Goal: Task Accomplishment & Management: Complete application form

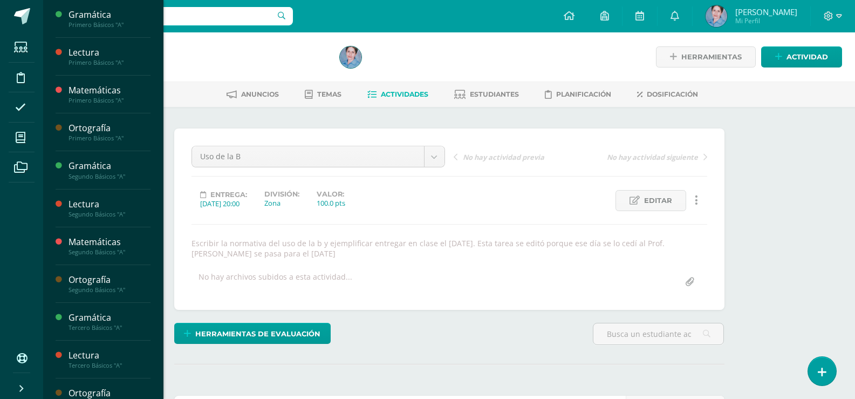
click at [23, 135] on icon at bounding box center [21, 137] width 10 height 11
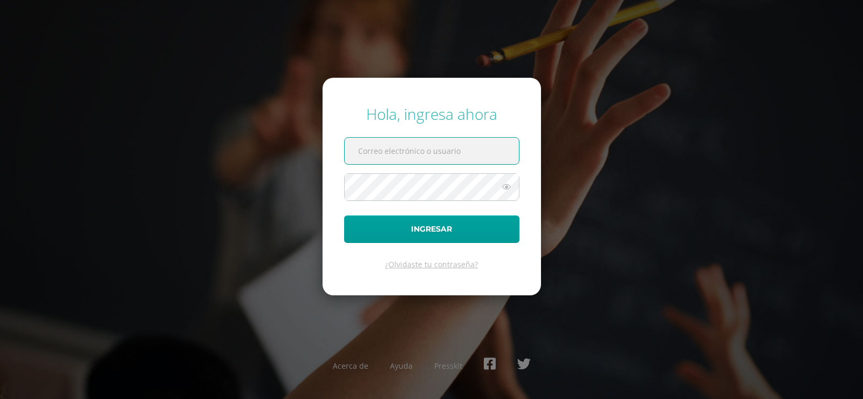
click at [387, 154] on input "text" at bounding box center [432, 151] width 174 height 26
type input "[EMAIL_ADDRESS][DOMAIN_NAME]"
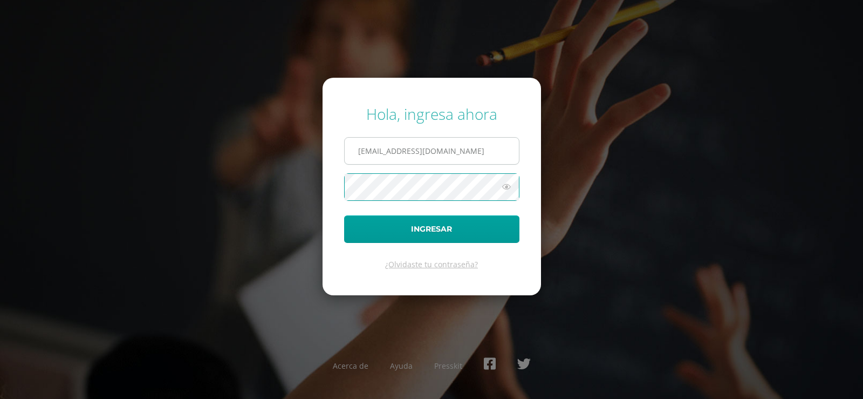
click at [344, 215] on button "Ingresar" at bounding box center [431, 229] width 175 height 28
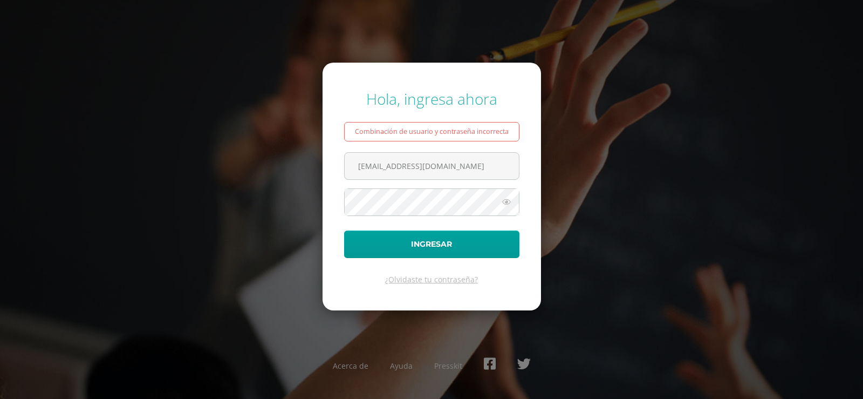
click at [392, 151] on form "Hola, ingresa ahora Combinación de usuario y contraseña incorrecta blancaantill…" at bounding box center [432, 186] width 218 height 247
click at [389, 163] on input "[EMAIL_ADDRESS][DOMAIN_NAME]" at bounding box center [432, 166] width 174 height 26
click at [378, 166] on input "[EMAIL_ADDRESS][DOMAIN_NAME]" at bounding box center [432, 166] width 174 height 26
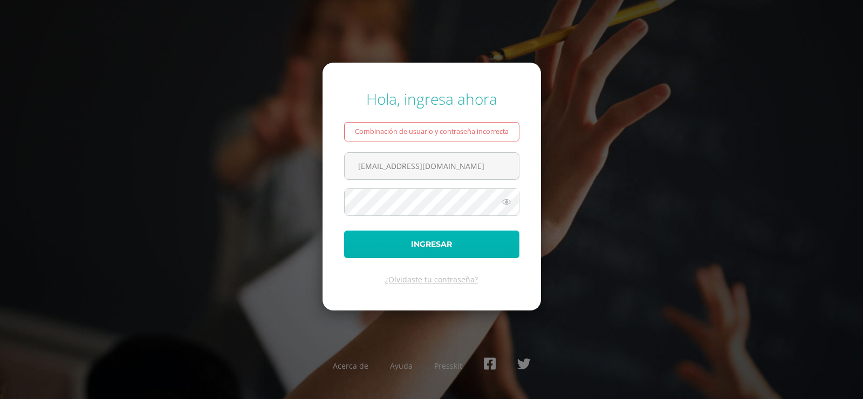
click at [436, 243] on button "Ingresar" at bounding box center [431, 244] width 175 height 28
click at [427, 241] on button "Ingresar" at bounding box center [431, 244] width 175 height 28
click at [435, 243] on button "Ingresar" at bounding box center [431, 244] width 175 height 28
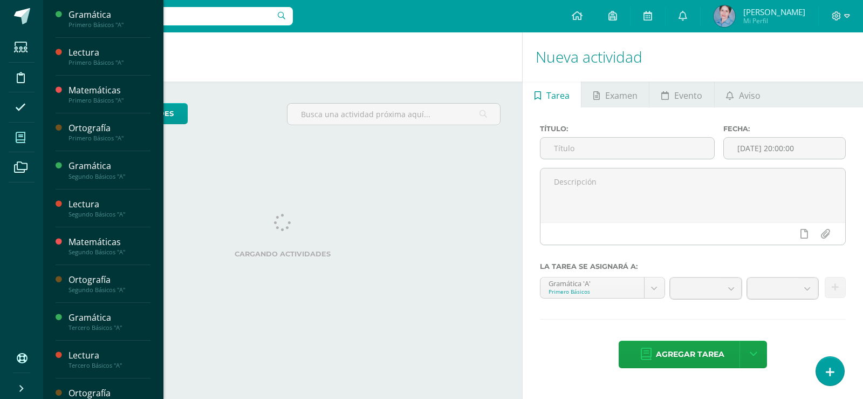
click at [20, 137] on icon at bounding box center [21, 137] width 10 height 11
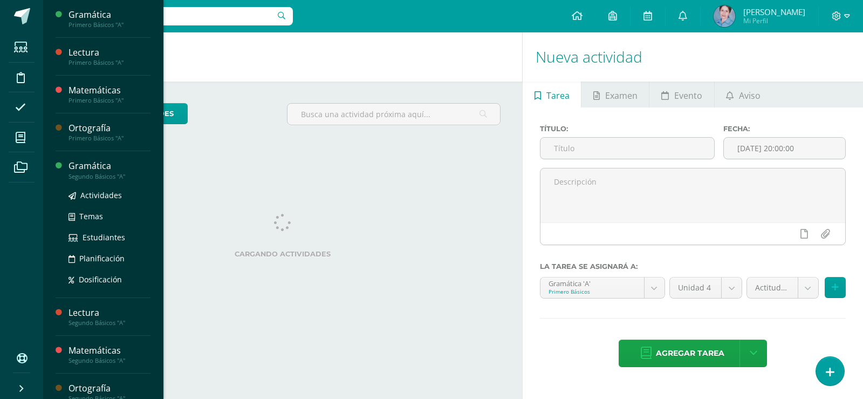
click at [82, 168] on div "Gramática" at bounding box center [110, 166] width 82 height 12
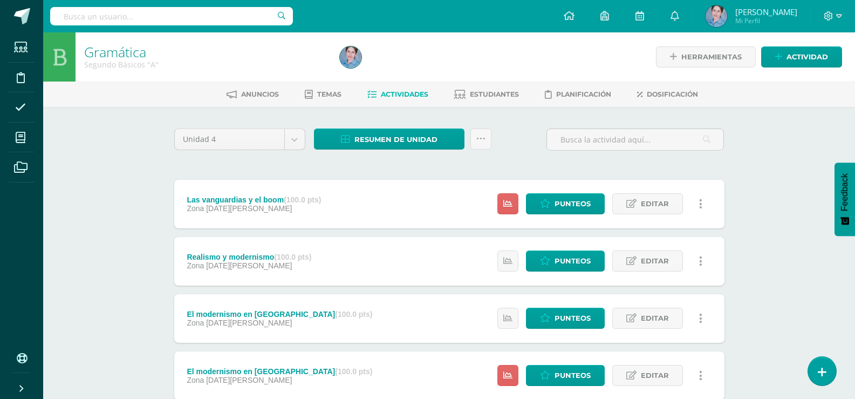
scroll to position [54, 0]
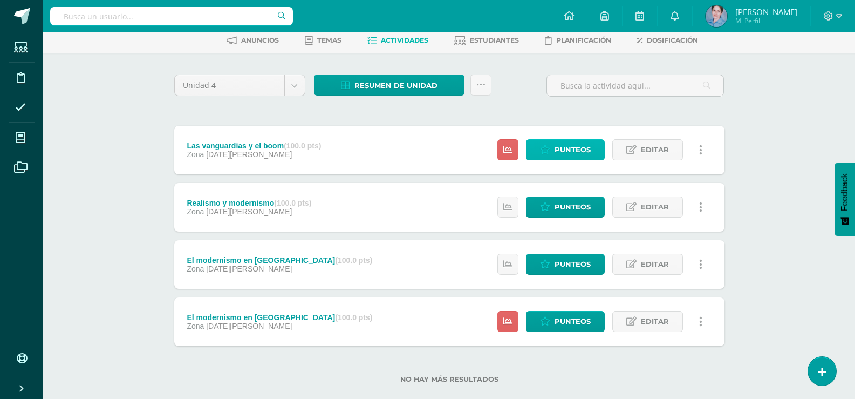
click at [569, 148] on span "Punteos" at bounding box center [573, 150] width 36 height 20
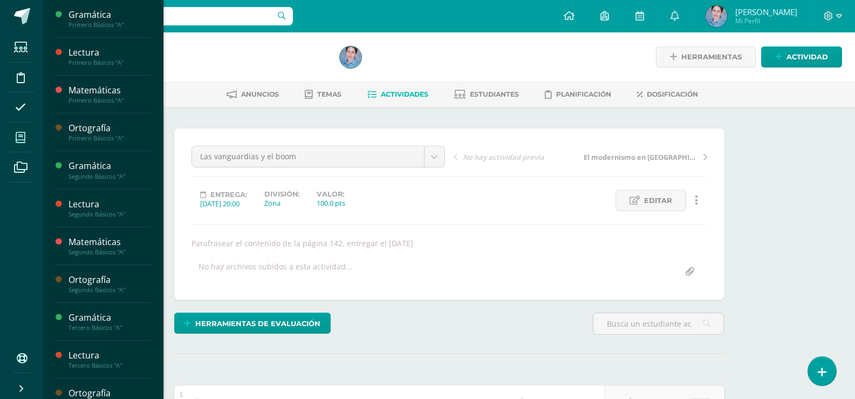
click at [19, 136] on icon at bounding box center [21, 137] width 10 height 11
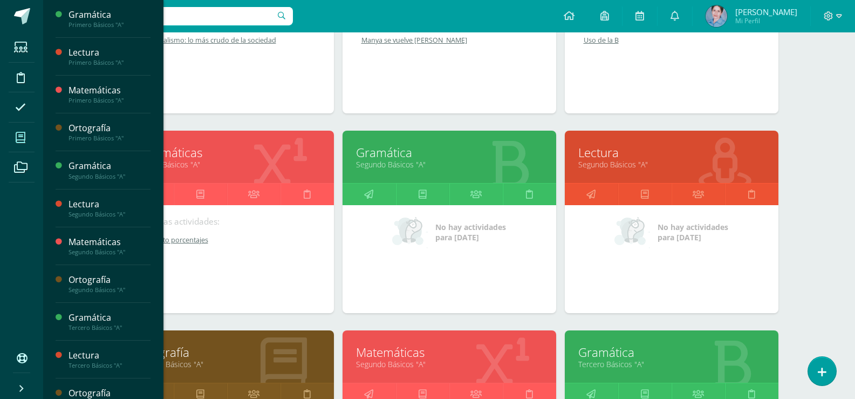
scroll to position [324, 0]
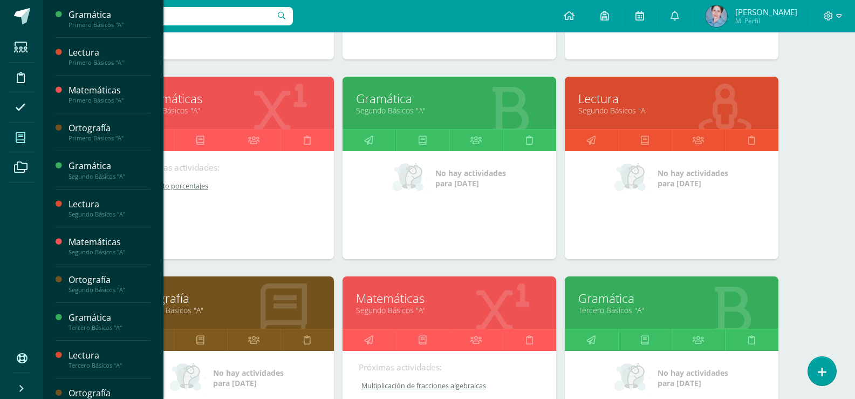
click at [374, 101] on link "Gramática" at bounding box center [449, 98] width 187 height 17
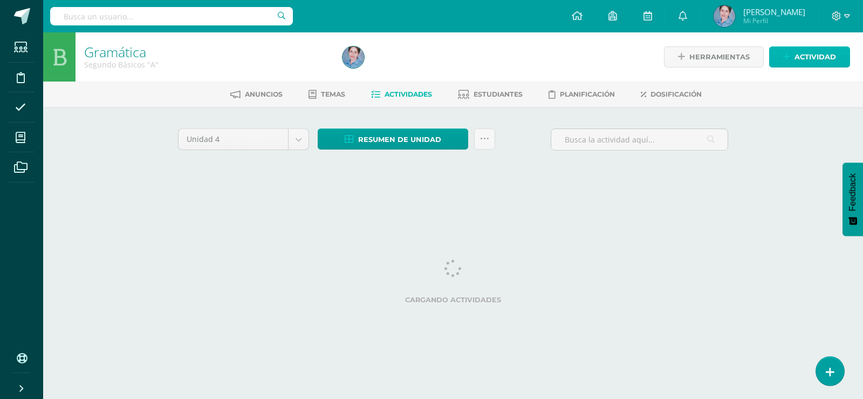
click at [819, 61] on span "Actividad" at bounding box center [816, 57] width 42 height 20
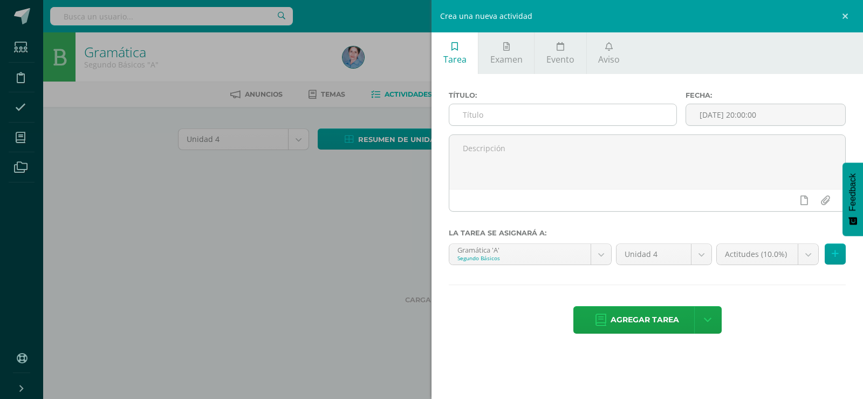
click at [469, 112] on input "text" at bounding box center [562, 114] width 227 height 21
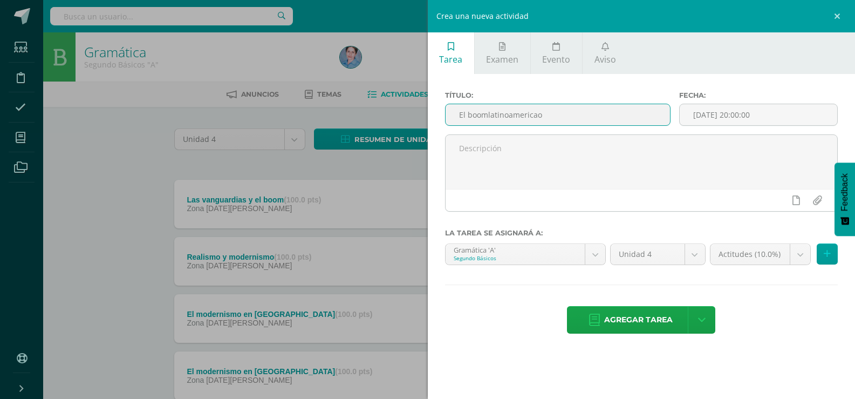
click at [488, 114] on input "El boomlatinoamericao" at bounding box center [558, 114] width 224 height 21
click at [550, 114] on input "El boom latinoamericano" at bounding box center [558, 114] width 224 height 21
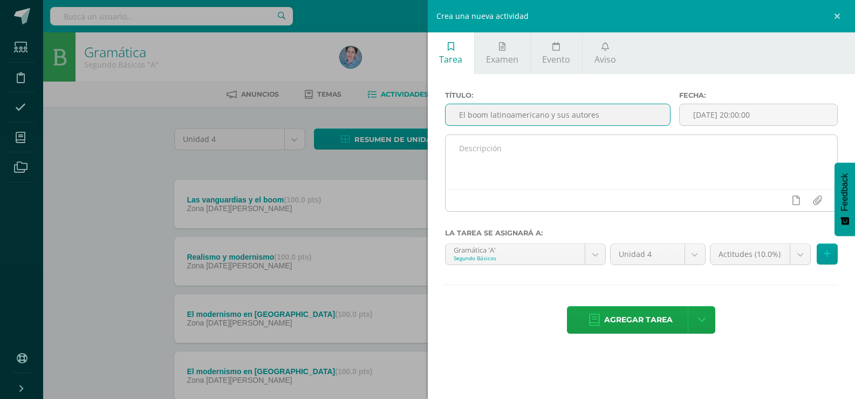
type input "El boom latinoamericano y sus autores"
click at [463, 146] on textarea at bounding box center [642, 162] width 392 height 54
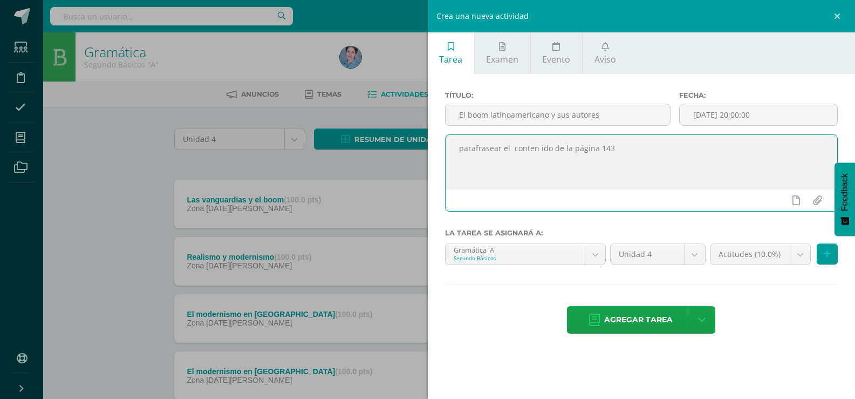
click at [538, 146] on textarea "parafrasear el conten ido de la página 143" at bounding box center [642, 162] width 392 height 54
click at [612, 148] on textarea "parafrasear el contenido de la página 143" at bounding box center [642, 162] width 392 height 54
type textarea "parafrasear el contenido de la página 143, entregar el [DATE]"
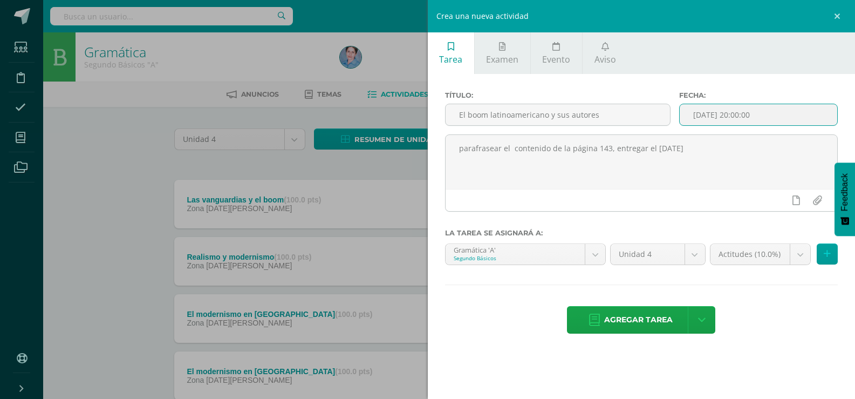
click at [747, 107] on input "[DATE] 20:00:00" at bounding box center [759, 114] width 158 height 21
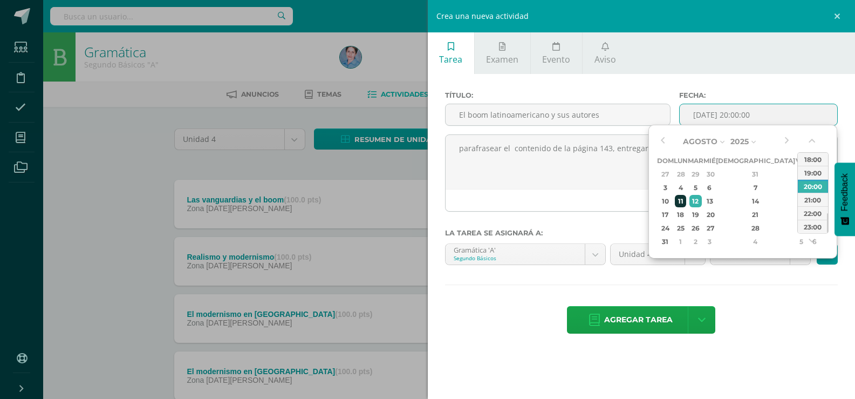
click at [684, 200] on div "11" at bounding box center [680, 201] width 11 height 12
type input "2025-08-11 20:00"
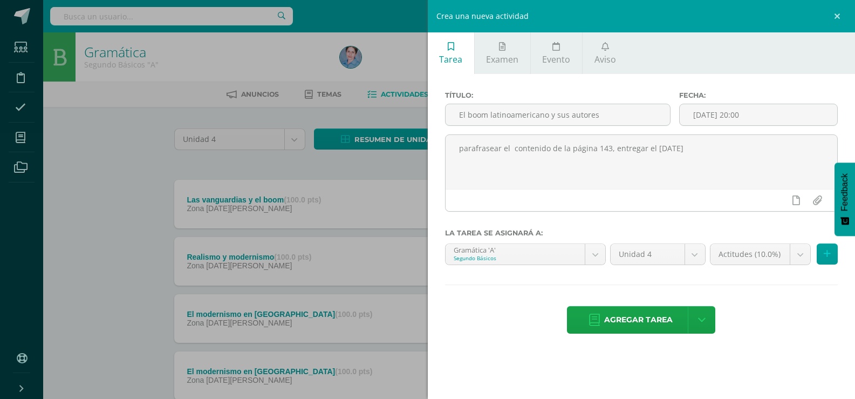
click at [759, 279] on div "Título: El boom latinoamericano y sus autores Fecha: 2025-08-11 20:00 parafrase…" at bounding box center [642, 213] width 428 height 279
click at [798, 255] on body "Estudiantes Disciplina Asistencia Mis cursos Archivos Soporte Centro de ayuda Ú…" at bounding box center [427, 235] width 855 height 471
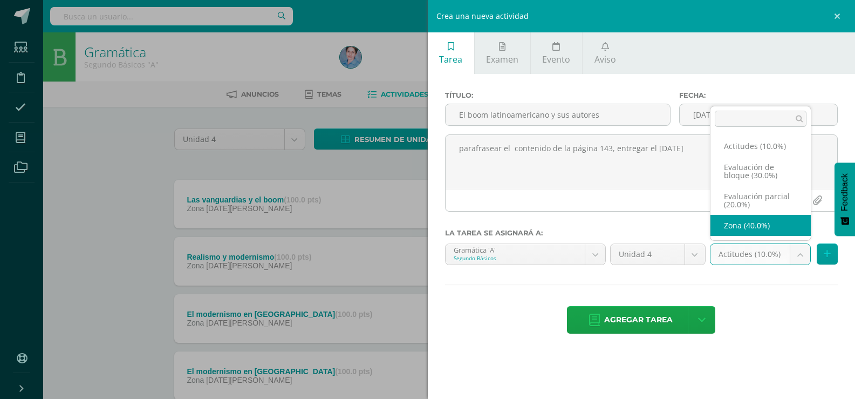
select select "169417"
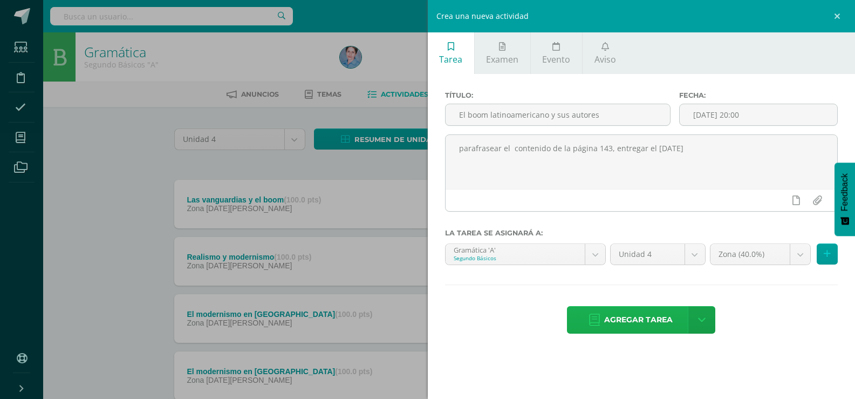
click at [591, 319] on icon at bounding box center [594, 320] width 11 height 12
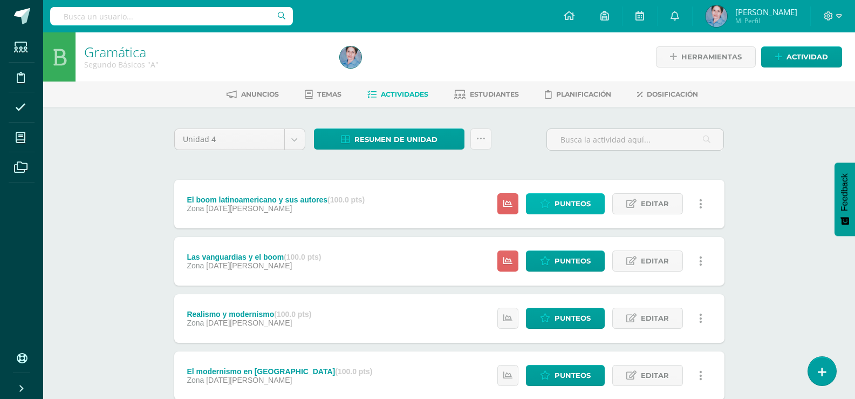
click at [568, 201] on span "Punteos" at bounding box center [573, 204] width 36 height 20
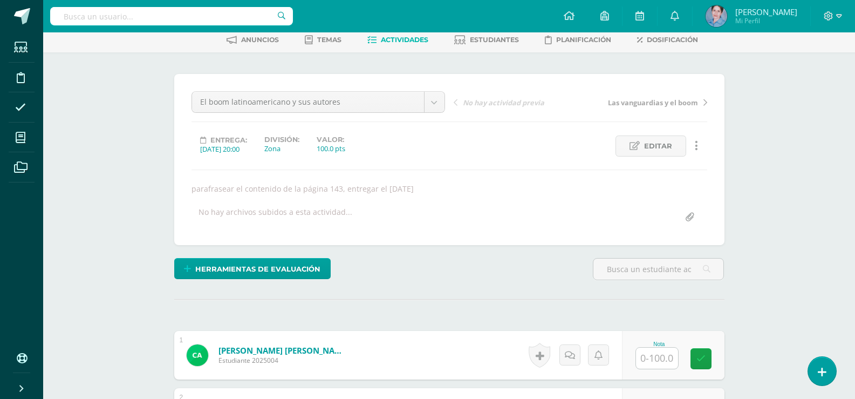
scroll to position [270, 0]
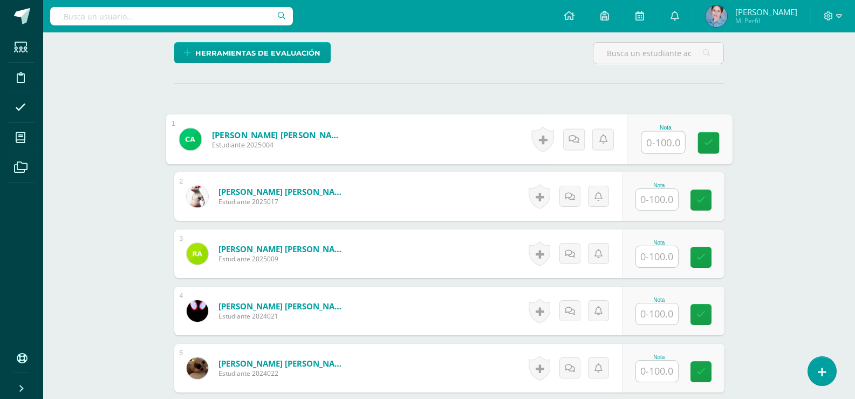
click at [658, 138] on input "text" at bounding box center [662, 143] width 43 height 22
drag, startPoint x: 705, startPoint y: 142, endPoint x: 681, endPoint y: 167, distance: 34.7
click at [706, 141] on icon at bounding box center [708, 142] width 10 height 9
type input "10"
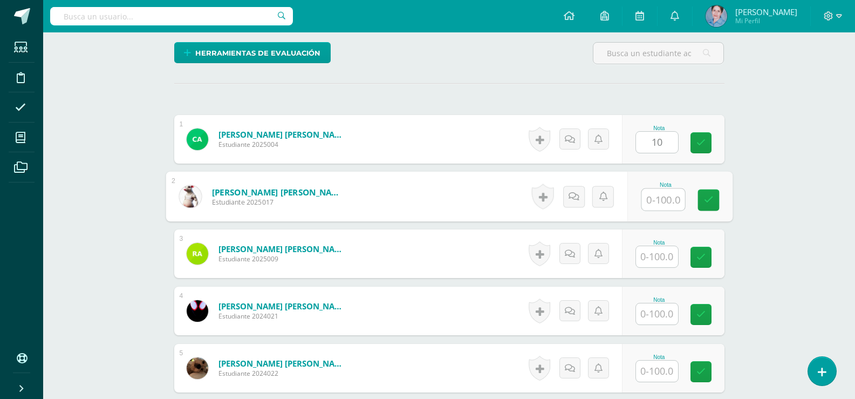
click at [666, 201] on input "text" at bounding box center [662, 200] width 43 height 22
type input "60"
drag, startPoint x: 707, startPoint y: 196, endPoint x: 659, endPoint y: 229, distance: 58.2
click at [706, 198] on icon at bounding box center [708, 199] width 10 height 9
click at [663, 257] on input "text" at bounding box center [657, 256] width 42 height 21
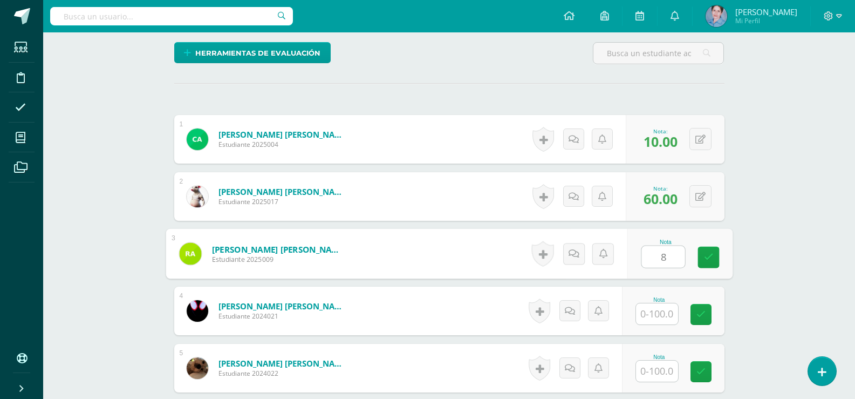
type input "85"
drag, startPoint x: 709, startPoint y: 253, endPoint x: 680, endPoint y: 293, distance: 49.1
click at [706, 258] on icon at bounding box center [708, 256] width 10 height 9
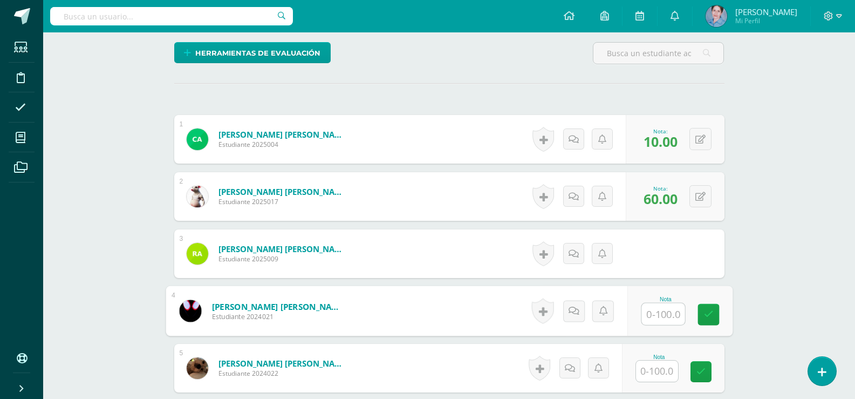
click at [665, 312] on input "text" at bounding box center [662, 314] width 43 height 22
click at [667, 315] on input "text" at bounding box center [662, 314] width 43 height 22
type input "65"
click at [706, 313] on icon at bounding box center [708, 314] width 10 height 9
click at [660, 370] on input "text" at bounding box center [657, 370] width 42 height 21
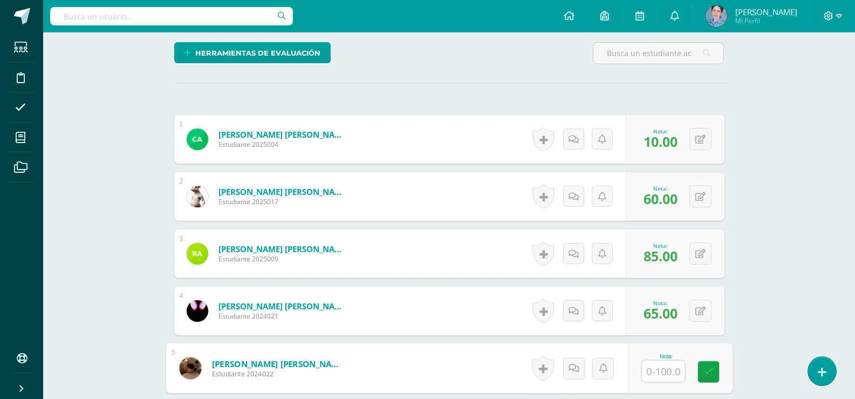
type input "0"
click at [712, 368] on icon at bounding box center [708, 371] width 10 height 9
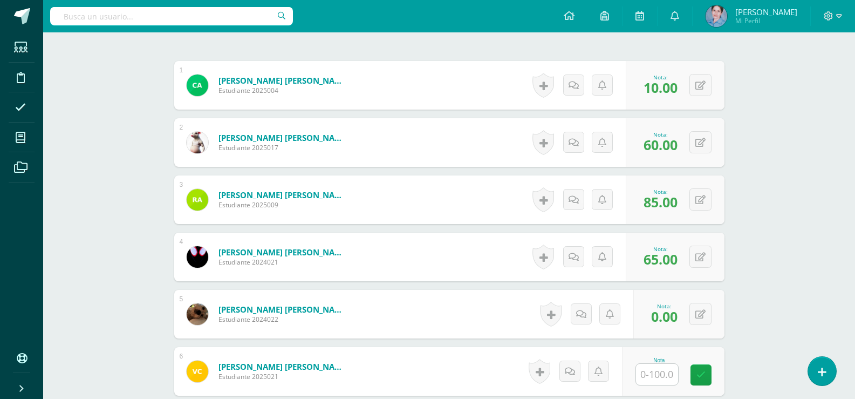
scroll to position [540, 0]
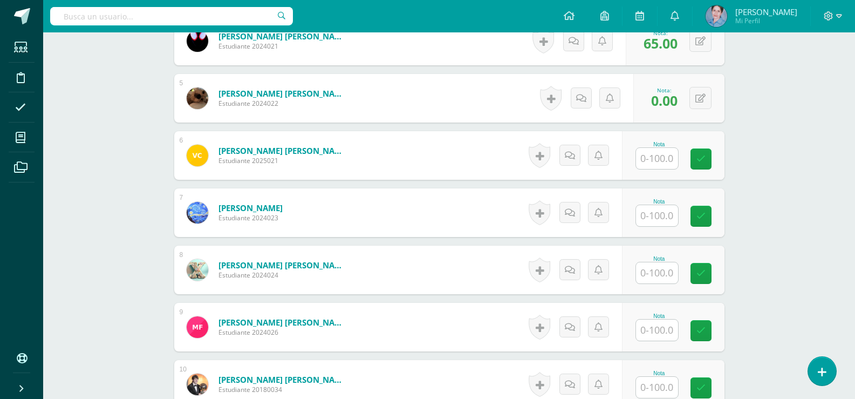
click at [665, 154] on input "text" at bounding box center [657, 158] width 42 height 21
type input "65"
drag, startPoint x: 705, startPoint y: 153, endPoint x: 700, endPoint y: 183, distance: 30.1
click at [706, 158] on icon at bounding box center [708, 158] width 10 height 9
click at [668, 217] on input "text" at bounding box center [662, 216] width 43 height 22
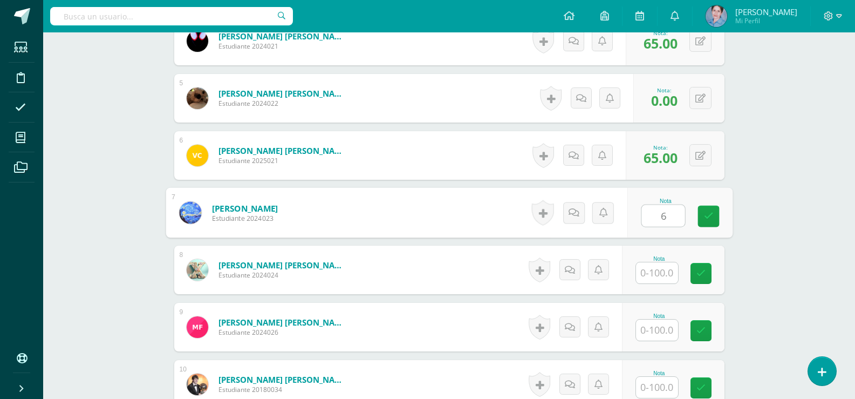
type input "65"
drag, startPoint x: 712, startPoint y: 216, endPoint x: 650, endPoint y: 259, distance: 76.3
click at [708, 220] on icon at bounding box center [708, 215] width 10 height 9
click at [650, 269] on input "text" at bounding box center [657, 272] width 42 height 21
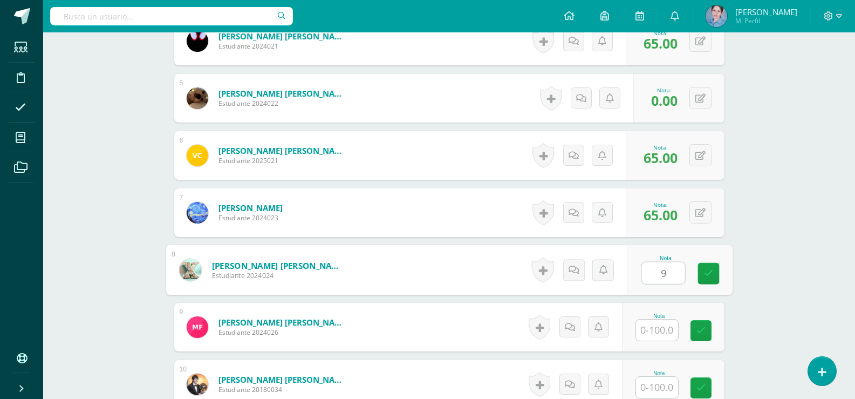
type input "90"
drag, startPoint x: 706, startPoint y: 274, endPoint x: 680, endPoint y: 259, distance: 30.4
click at [687, 263] on div "Nota 90" at bounding box center [679, 270] width 105 height 50
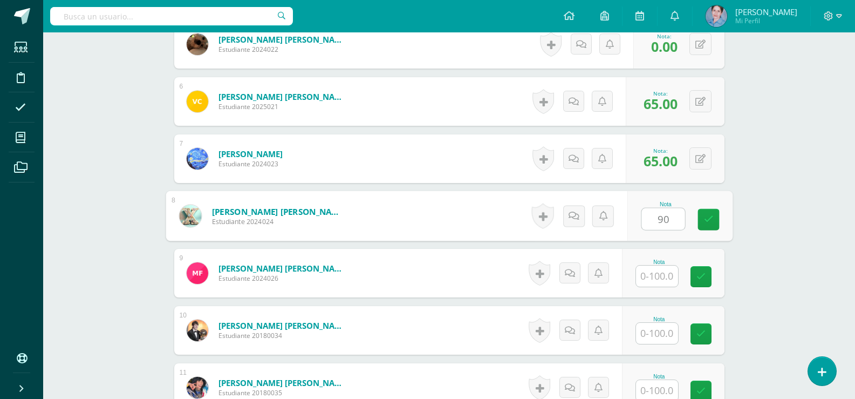
scroll to position [648, 0]
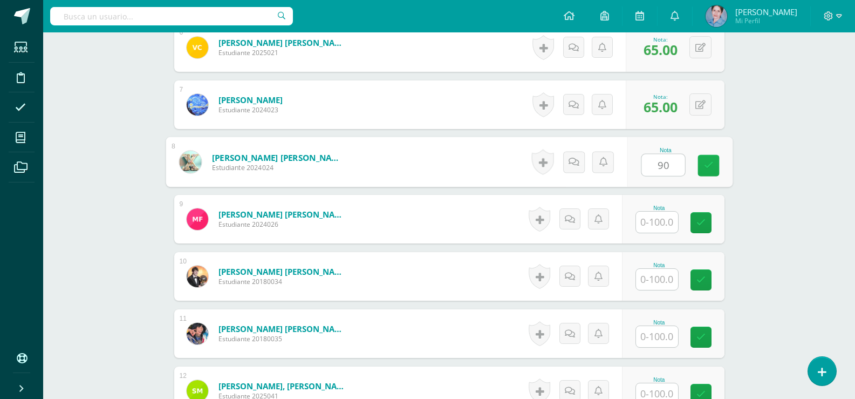
click at [713, 160] on link at bounding box center [709, 166] width 22 height 22
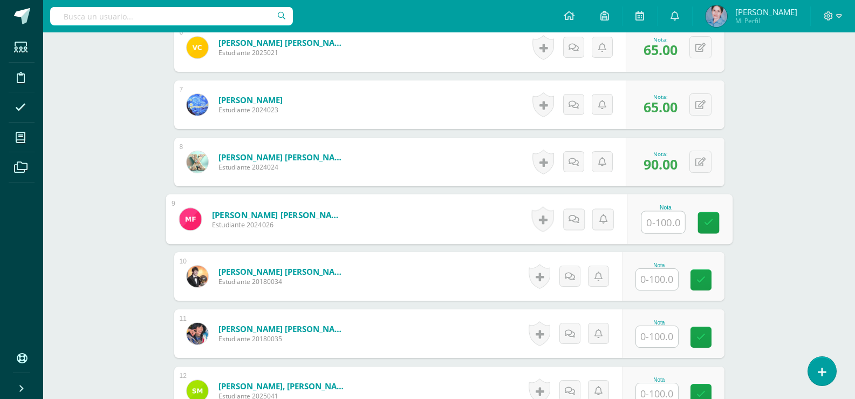
click at [655, 227] on input "text" at bounding box center [662, 222] width 43 height 22
type input "100"
click at [715, 223] on link at bounding box center [709, 223] width 22 height 22
click at [658, 271] on input "text" at bounding box center [657, 279] width 42 height 21
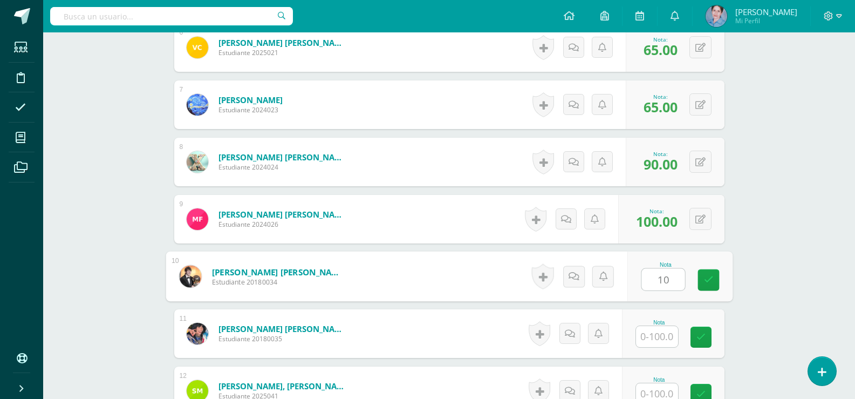
type input "100"
drag, startPoint x: 703, startPoint y: 275, endPoint x: 682, endPoint y: 298, distance: 31.3
click at [704, 277] on icon at bounding box center [708, 279] width 10 height 9
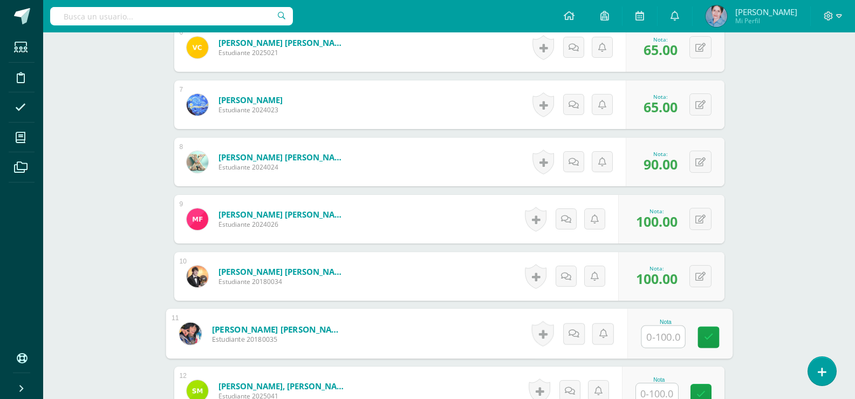
click at [663, 331] on input "text" at bounding box center [662, 337] width 43 height 22
type input "100"
click at [703, 343] on link at bounding box center [709, 337] width 22 height 22
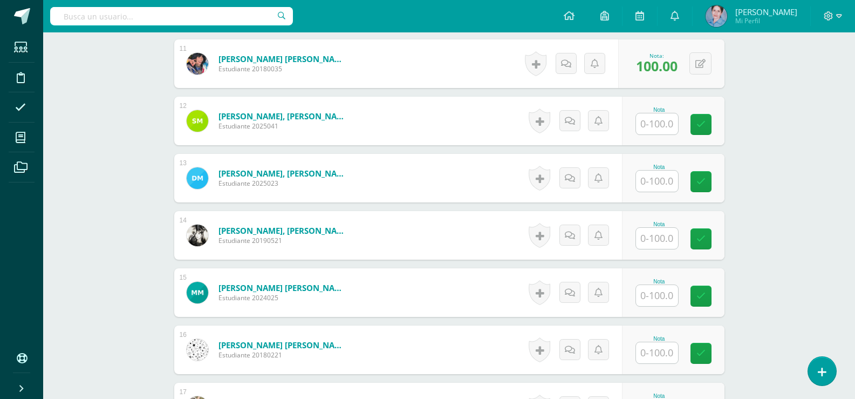
click at [649, 124] on input "text" at bounding box center [657, 123] width 42 height 21
type input "100"
click at [707, 121] on icon at bounding box center [708, 124] width 10 height 9
click at [654, 180] on input "text" at bounding box center [662, 181] width 43 height 22
type input "100"
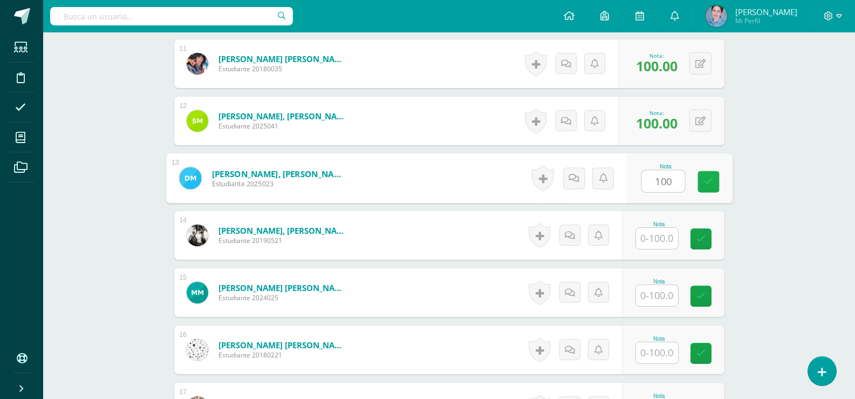
click at [709, 175] on link at bounding box center [709, 182] width 22 height 22
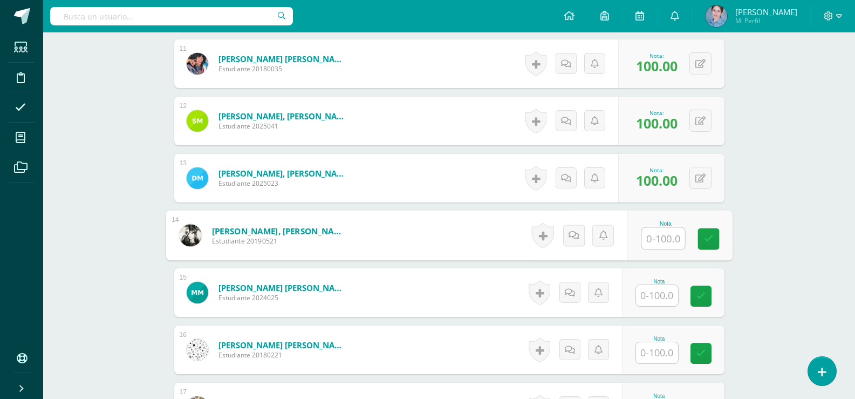
click at [654, 238] on input "text" at bounding box center [662, 239] width 43 height 22
type input "100"
click at [710, 236] on icon at bounding box center [708, 238] width 10 height 9
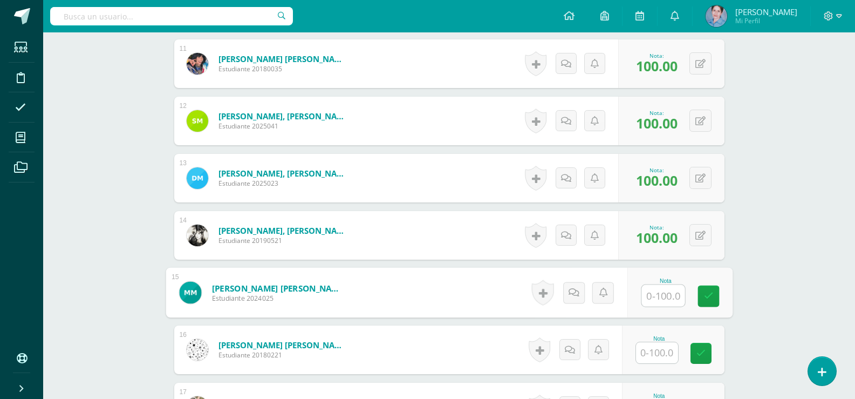
click at [671, 293] on input "text" at bounding box center [662, 296] width 43 height 22
type input "0"
click at [709, 295] on icon at bounding box center [708, 295] width 10 height 9
click at [582, 291] on icon at bounding box center [581, 292] width 10 height 9
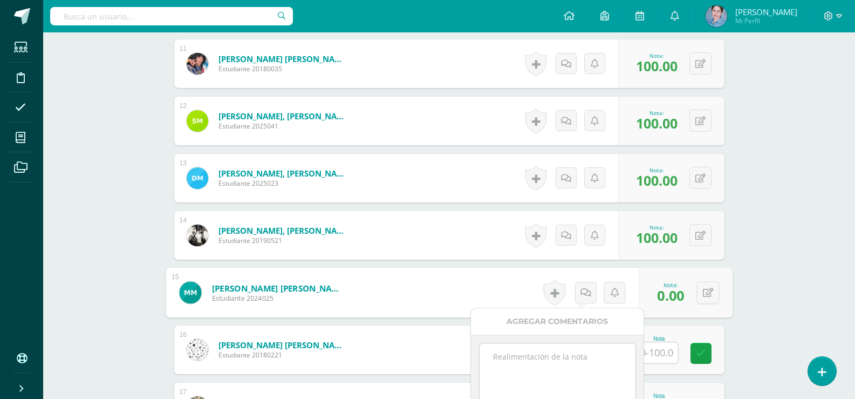
drag, startPoint x: 781, startPoint y: 278, endPoint x: 779, endPoint y: 272, distance: 6.3
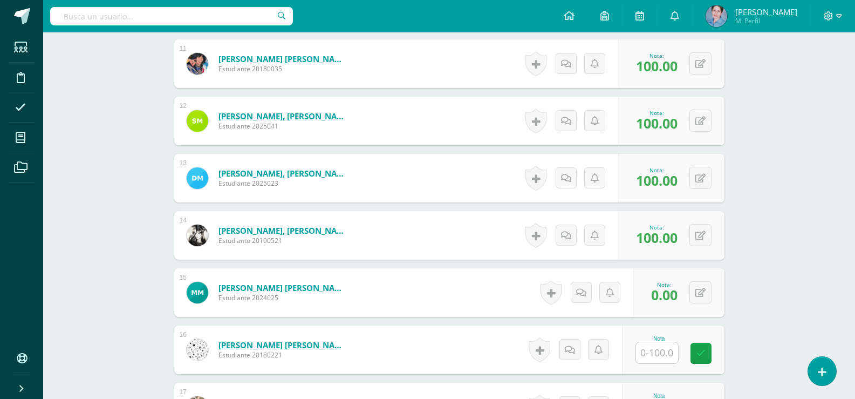
scroll to position [1026, 0]
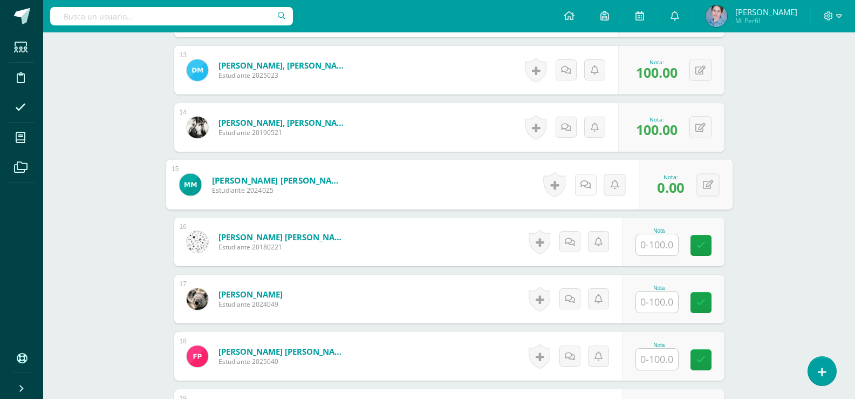
click at [581, 179] on link at bounding box center [586, 185] width 22 height 22
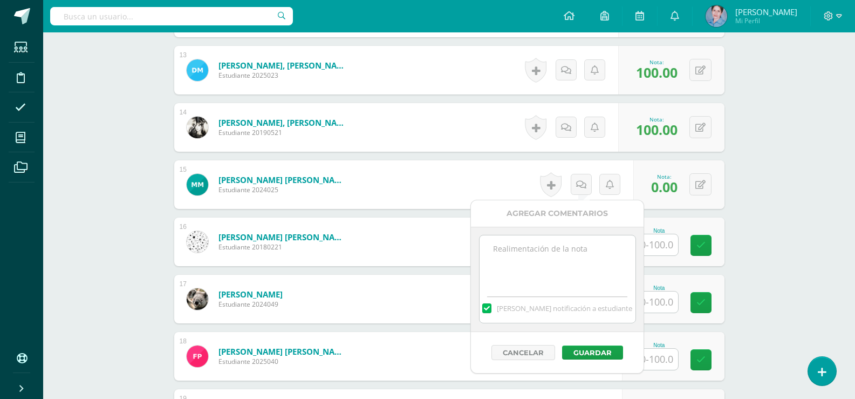
click at [507, 241] on textarea at bounding box center [558, 262] width 156 height 54
type textarea "no asistió"
click at [595, 351] on button "Guardar" at bounding box center [592, 352] width 61 height 14
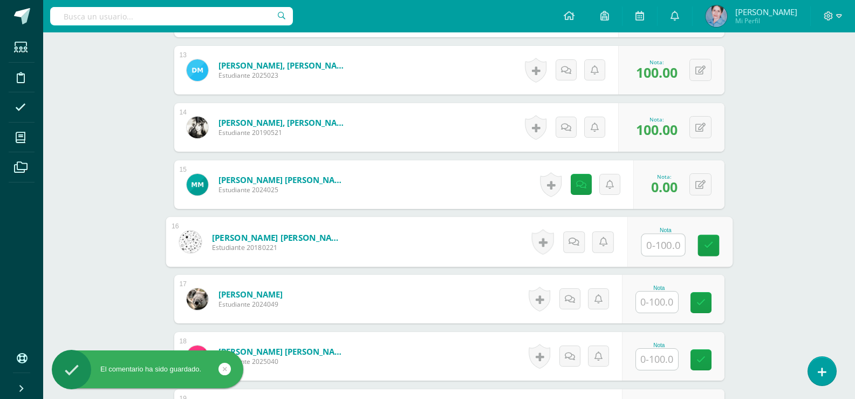
click at [668, 241] on input "text" at bounding box center [662, 245] width 43 height 22
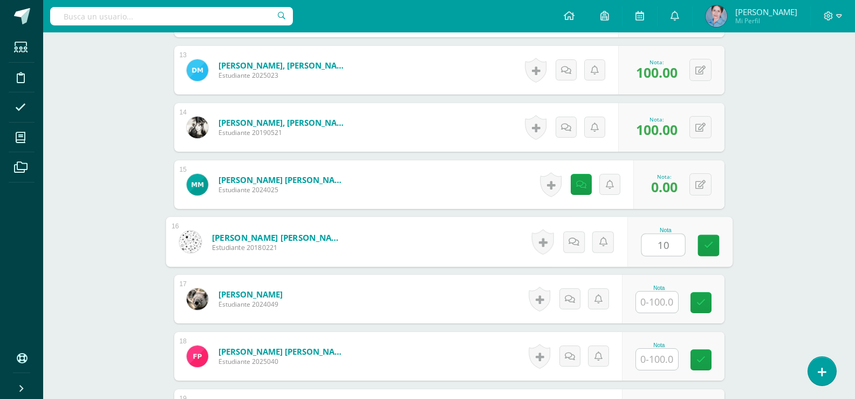
type input "100"
click at [714, 241] on link at bounding box center [709, 246] width 22 height 22
click at [665, 299] on input "text" at bounding box center [657, 301] width 42 height 21
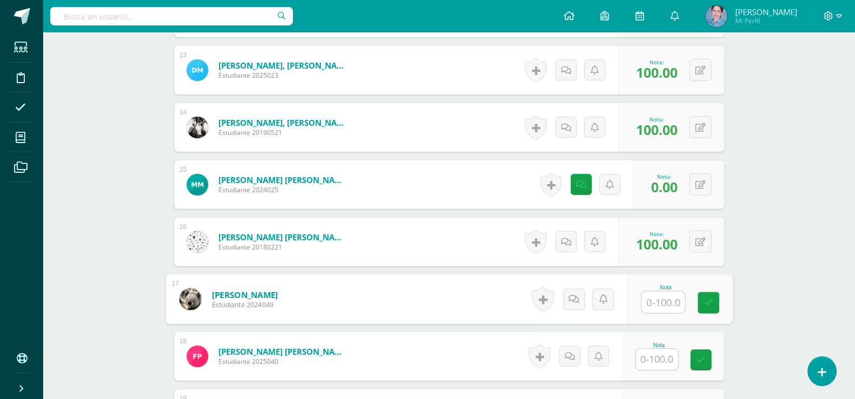
type input "0"
click at [712, 303] on icon at bounding box center [708, 302] width 10 height 9
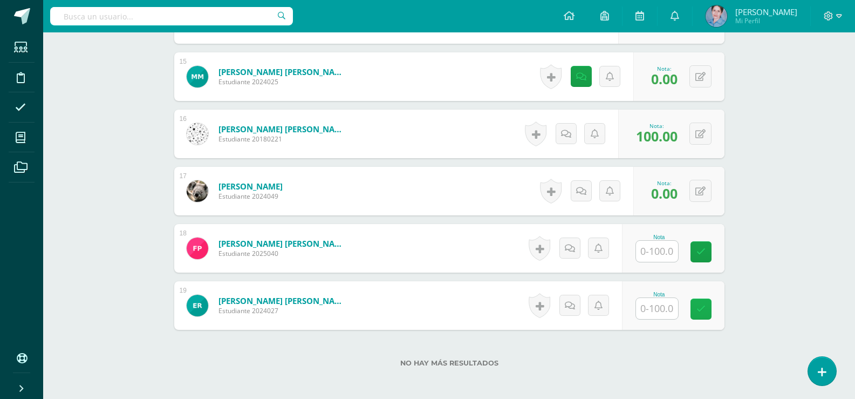
scroll to position [1079, 0]
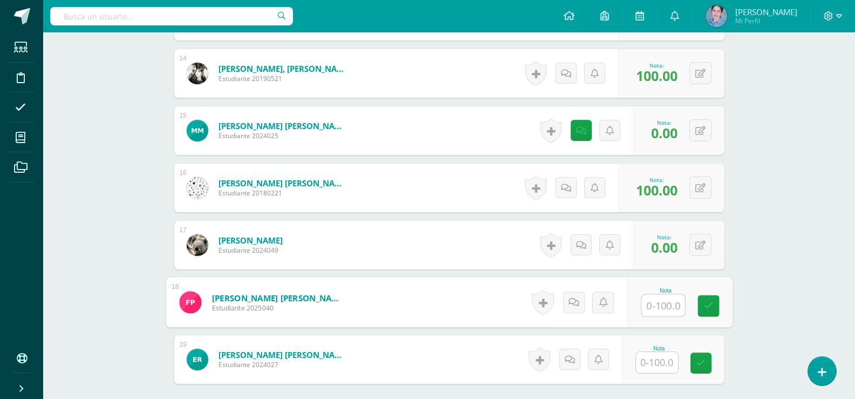
click at [655, 310] on input "text" at bounding box center [662, 306] width 43 height 22
type input "00"
click at [700, 360] on icon at bounding box center [700, 362] width 9 height 9
click at [710, 308] on icon at bounding box center [708, 305] width 10 height 9
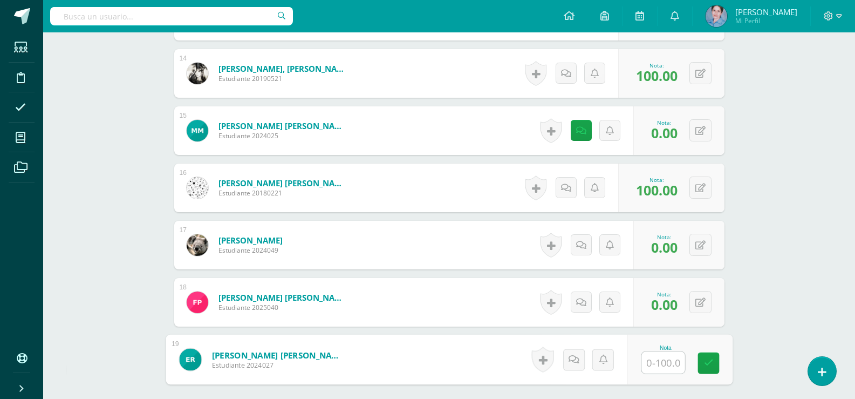
click at [668, 356] on input "text" at bounding box center [662, 363] width 43 height 22
type input "0"
click at [703, 366] on link at bounding box center [709, 363] width 22 height 22
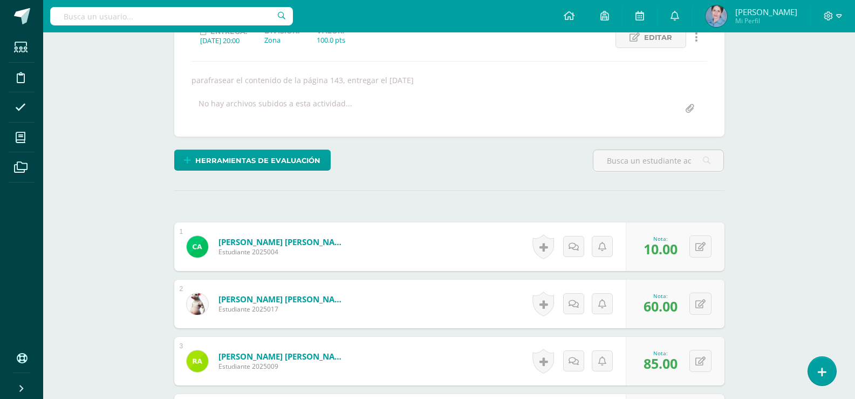
scroll to position [0, 0]
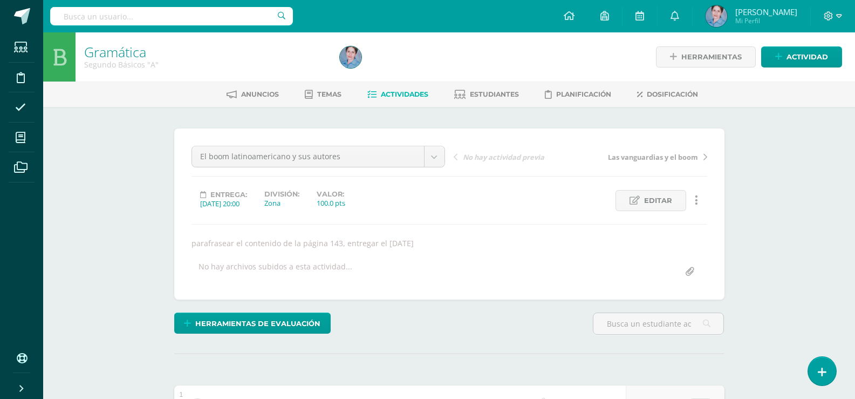
click at [371, 91] on icon at bounding box center [371, 94] width 9 height 9
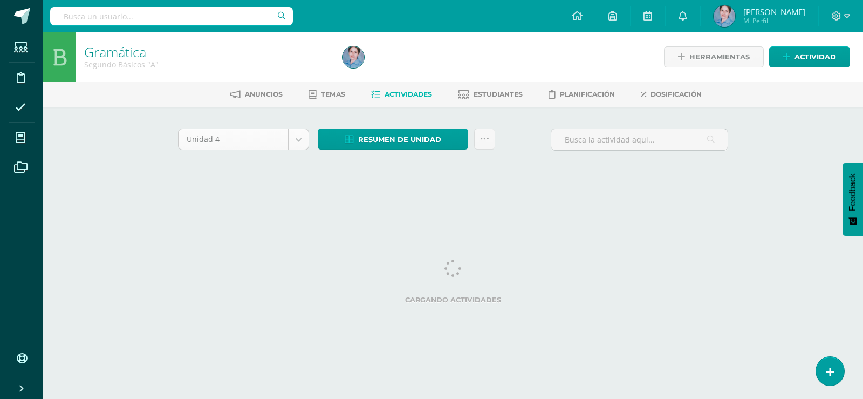
click at [300, 141] on body "Estudiantes Disciplina Asistencia Mis cursos Archivos Soporte Centro de ayuda Ú…" at bounding box center [431, 100] width 863 height 201
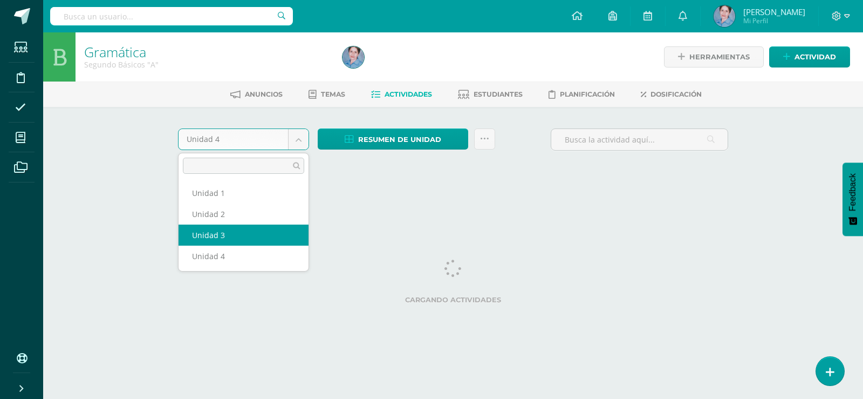
select select "Unidad 3"
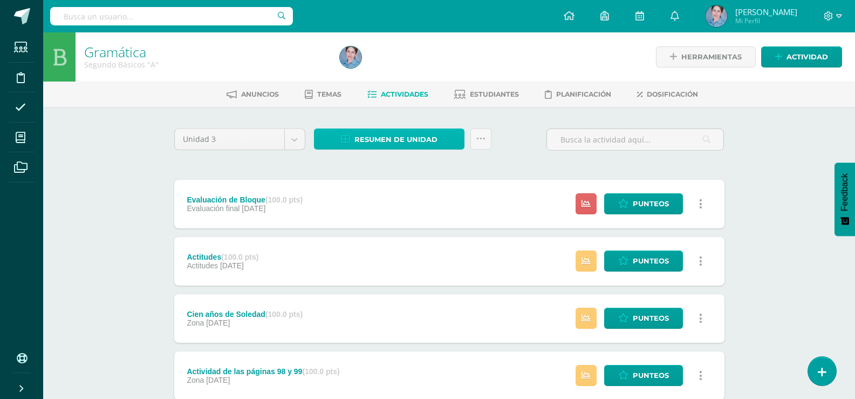
click at [343, 139] on icon at bounding box center [345, 139] width 9 height 9
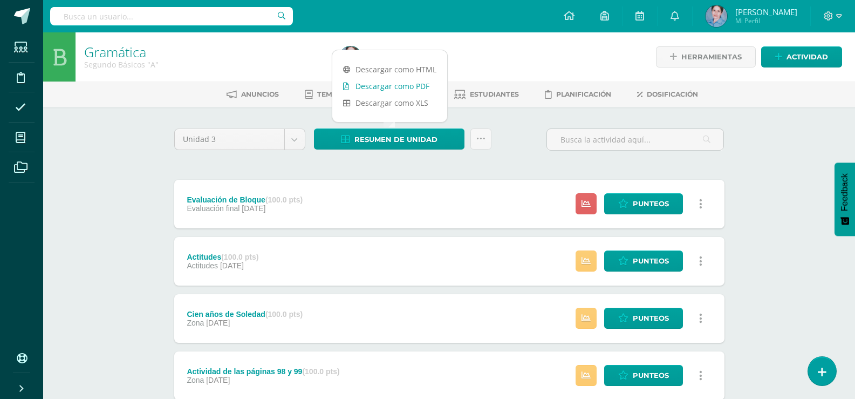
click at [347, 83] on icon at bounding box center [346, 87] width 6 height 8
click at [295, 138] on body "Estudiantes Disciplina Asistencia Mis cursos Archivos Soporte Centro de ayuda Ú…" at bounding box center [427, 405] width 855 height 811
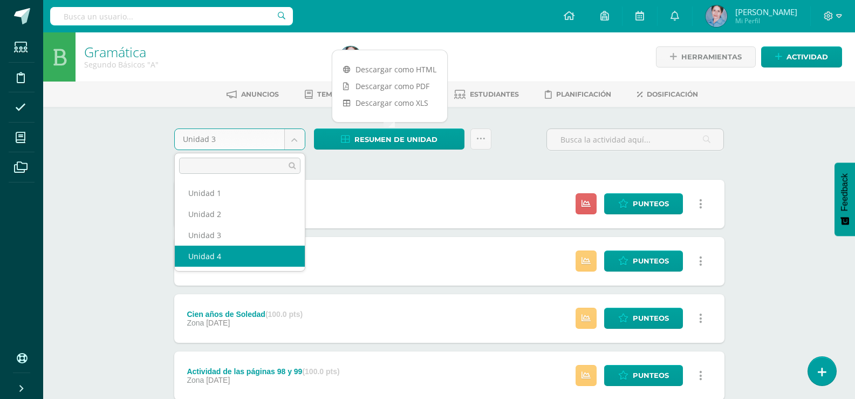
select select "Unidad 4"
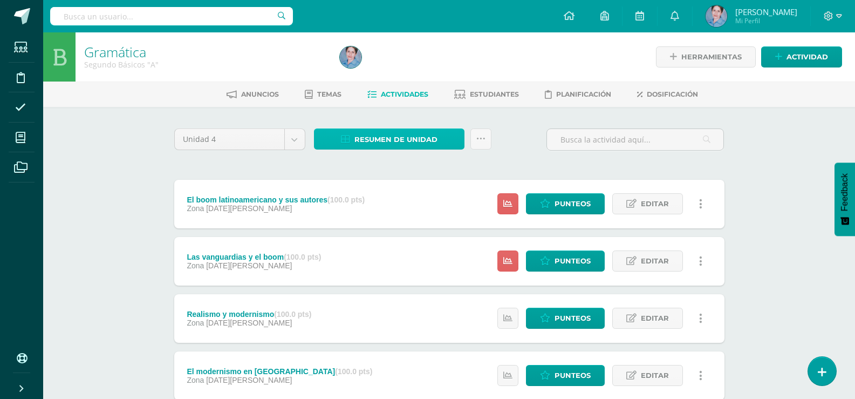
click at [343, 138] on icon at bounding box center [345, 139] width 9 height 9
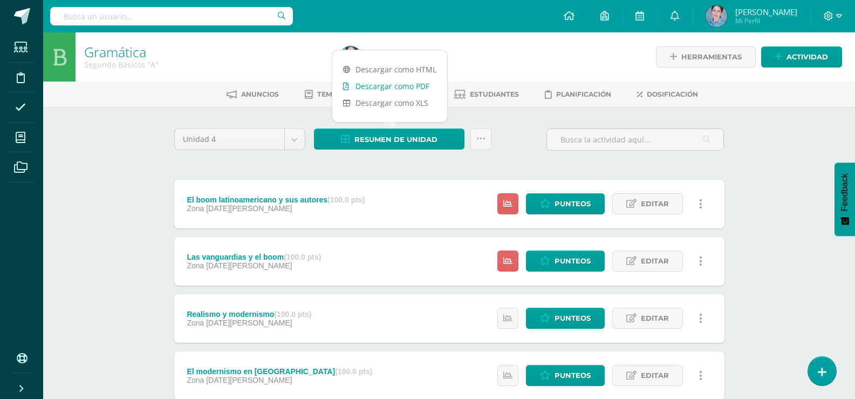
click at [347, 85] on icon at bounding box center [346, 87] width 6 height 8
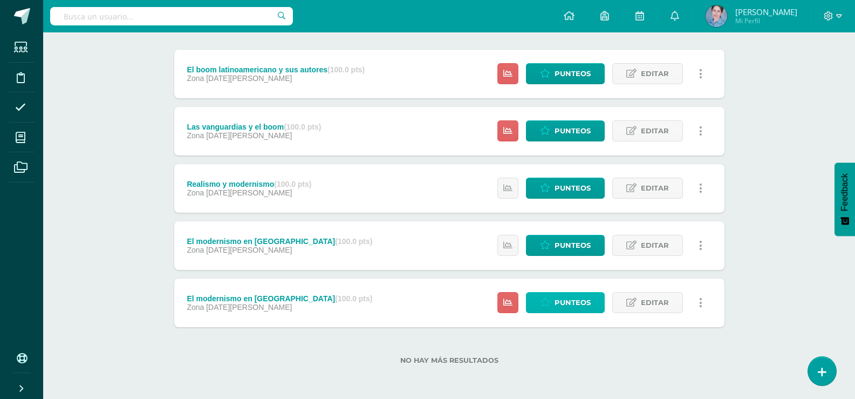
click at [564, 296] on span "Punteos" at bounding box center [573, 302] width 36 height 20
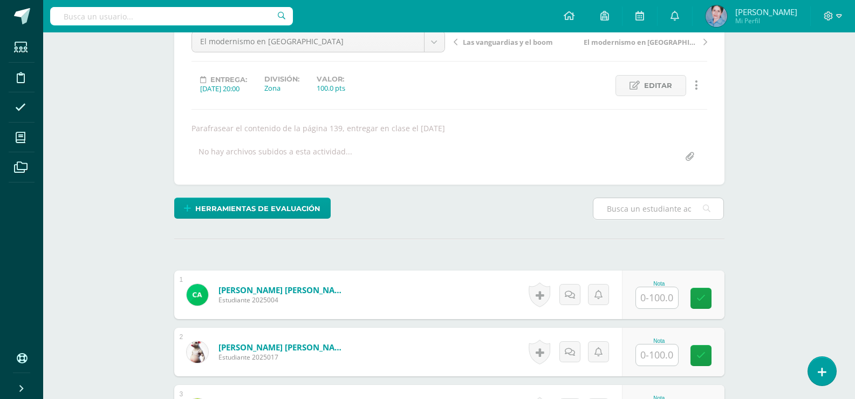
scroll to position [277, 0]
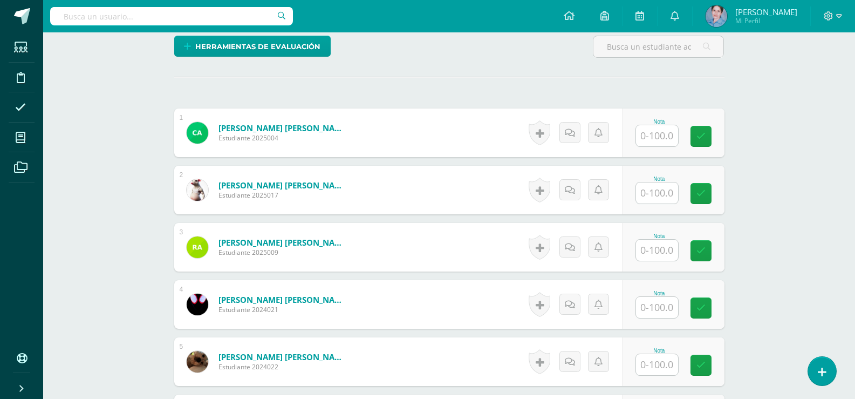
click at [658, 134] on input "text" at bounding box center [657, 135] width 42 height 21
drag, startPoint x: 707, startPoint y: 135, endPoint x: 663, endPoint y: 183, distance: 64.9
click at [702, 145] on link at bounding box center [709, 137] width 22 height 22
type input "80"
click at [661, 188] on input "text" at bounding box center [662, 193] width 43 height 22
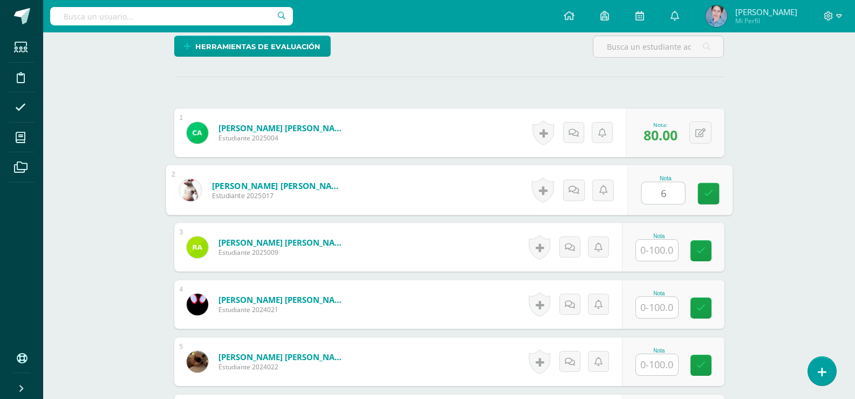
type input "65"
drag, startPoint x: 715, startPoint y: 191, endPoint x: 686, endPoint y: 208, distance: 33.9
click at [714, 192] on link at bounding box center [709, 194] width 22 height 22
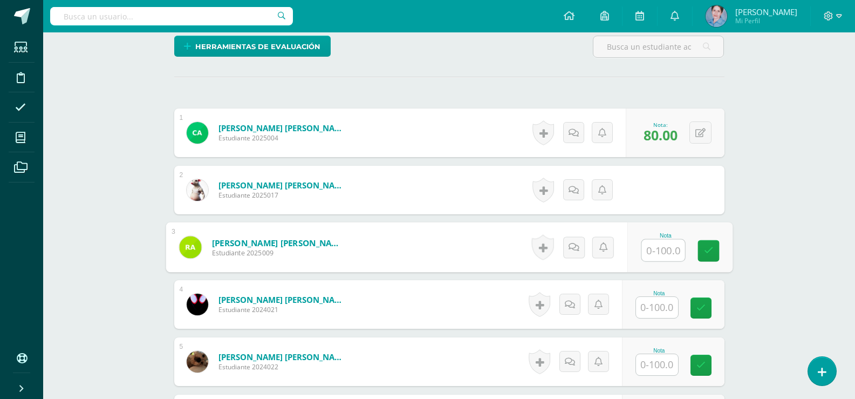
click at [655, 248] on input "text" at bounding box center [662, 251] width 43 height 22
type input "60"
drag, startPoint x: 714, startPoint y: 251, endPoint x: 623, endPoint y: 308, distance: 107.6
click at [707, 258] on link at bounding box center [709, 251] width 22 height 22
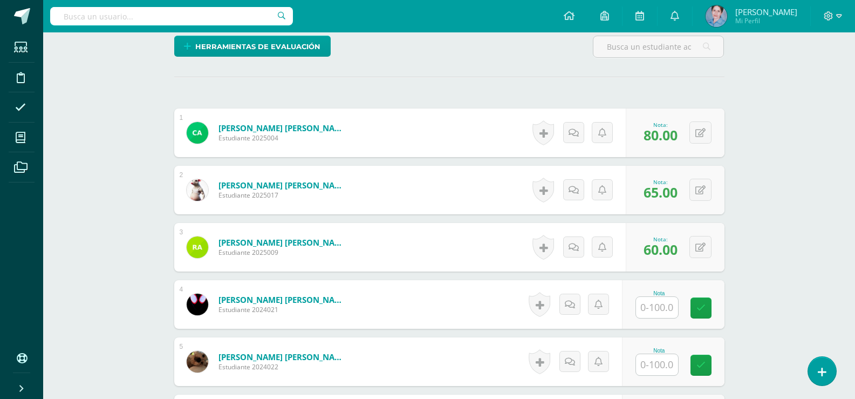
click at [663, 302] on input "text" at bounding box center [657, 307] width 42 height 21
type input "60"
click at [703, 311] on link at bounding box center [709, 308] width 22 height 22
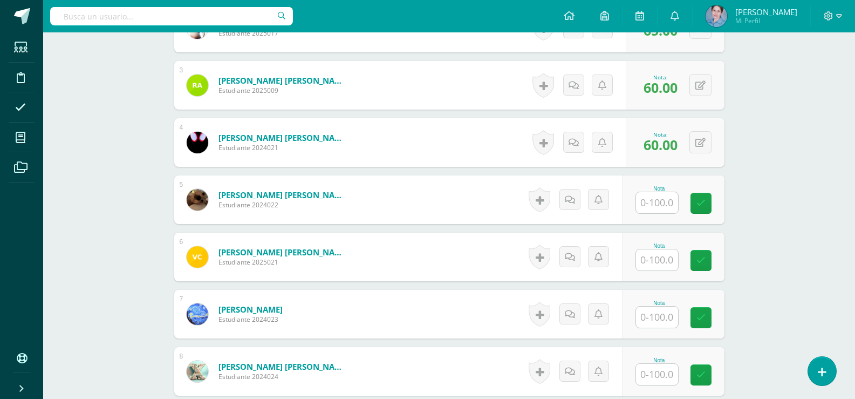
click at [652, 193] on input "text" at bounding box center [657, 202] width 42 height 21
drag, startPoint x: 713, startPoint y: 201, endPoint x: 644, endPoint y: 264, distance: 93.5
type input "100"
click at [659, 262] on input "text" at bounding box center [657, 259] width 42 height 21
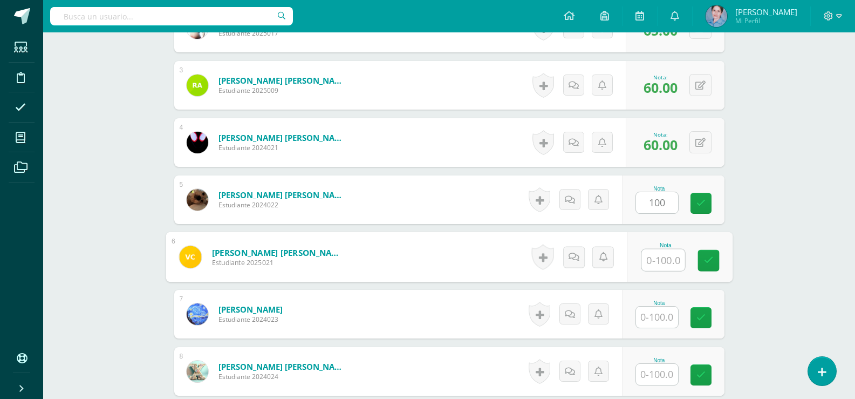
drag, startPoint x: 702, startPoint y: 200, endPoint x: 643, endPoint y: 269, distance: 91.4
click at [696, 207] on icon at bounding box center [700, 203] width 9 height 9
click at [667, 254] on input "text" at bounding box center [662, 260] width 43 height 22
type input "100"
click at [709, 260] on icon at bounding box center [708, 260] width 10 height 9
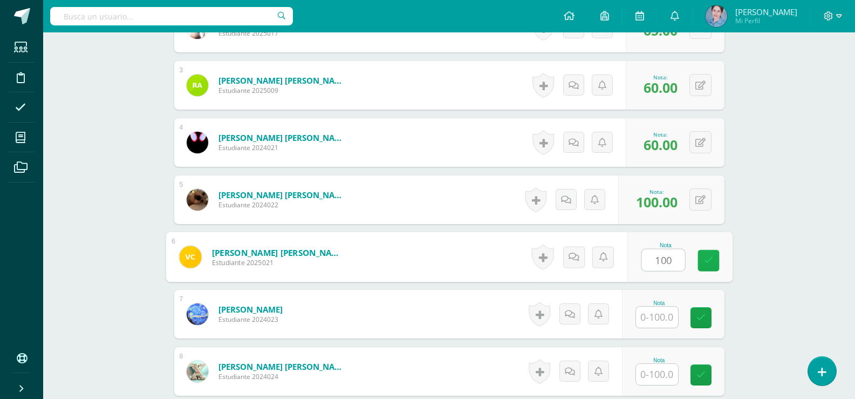
scroll to position [600, 0]
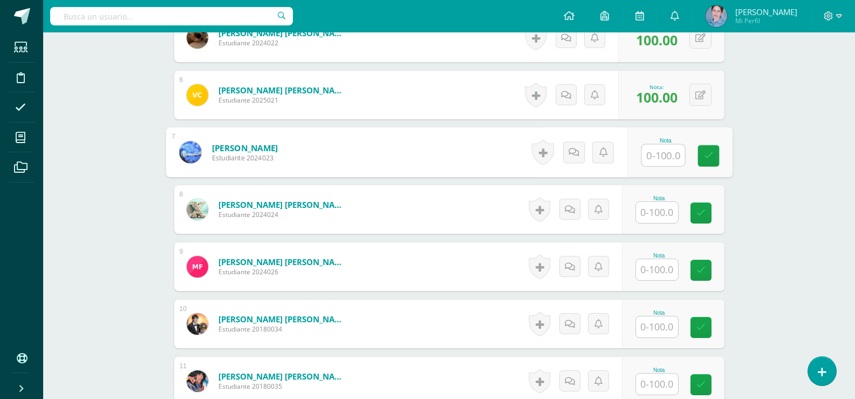
click at [664, 152] on input "text" at bounding box center [662, 156] width 43 height 22
type input "85"
drag, startPoint x: 713, startPoint y: 152, endPoint x: 680, endPoint y: 180, distance: 43.2
click at [713, 153] on link at bounding box center [709, 156] width 22 height 22
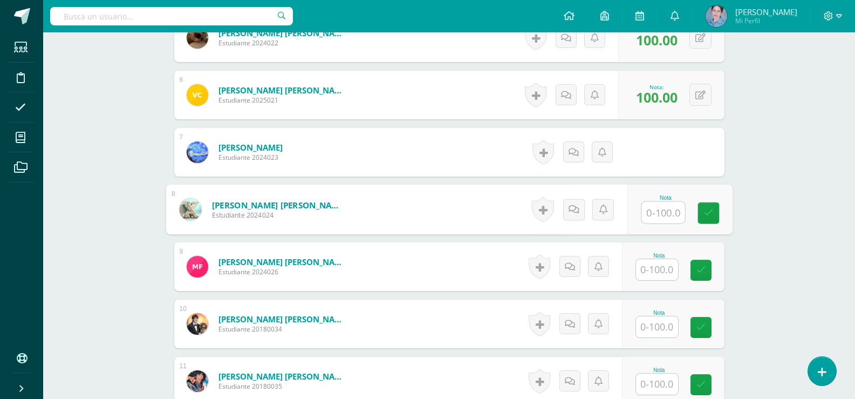
click at [658, 212] on input "text" at bounding box center [662, 213] width 43 height 22
type input "85"
click at [708, 211] on icon at bounding box center [708, 212] width 10 height 9
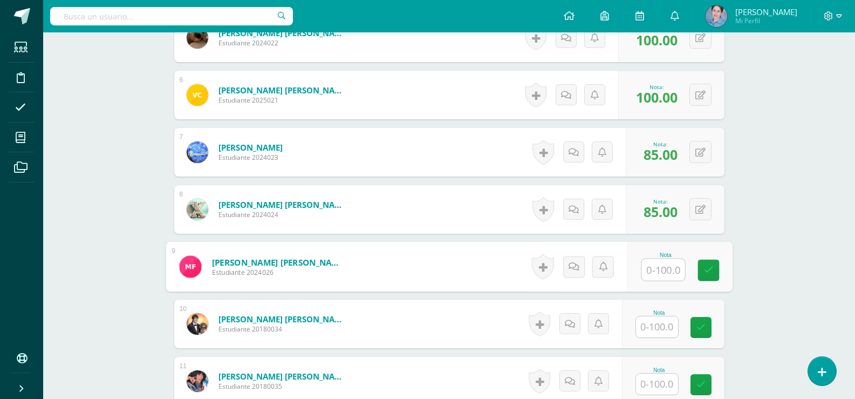
click at [659, 272] on input "text" at bounding box center [662, 270] width 43 height 22
type input "85"
click at [713, 269] on icon at bounding box center [708, 269] width 10 height 9
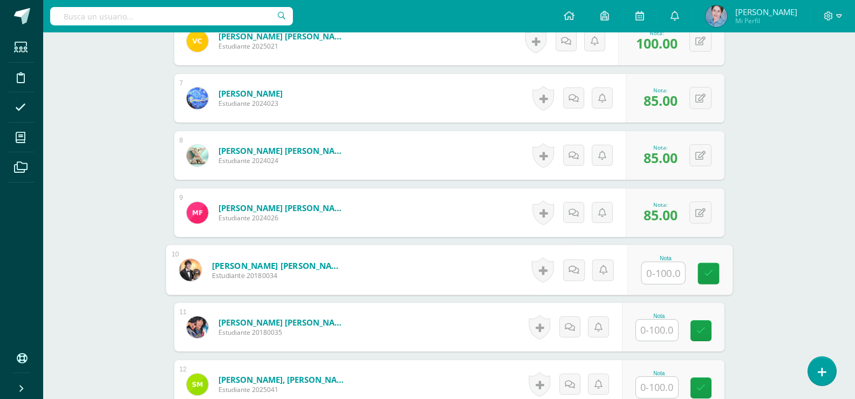
click at [664, 268] on input "text" at bounding box center [662, 273] width 43 height 22
type input "100"
drag, startPoint x: 716, startPoint y: 271, endPoint x: 682, endPoint y: 298, distance: 43.0
click at [712, 278] on link at bounding box center [709, 274] width 22 height 22
click at [654, 324] on input "text" at bounding box center [657, 329] width 42 height 21
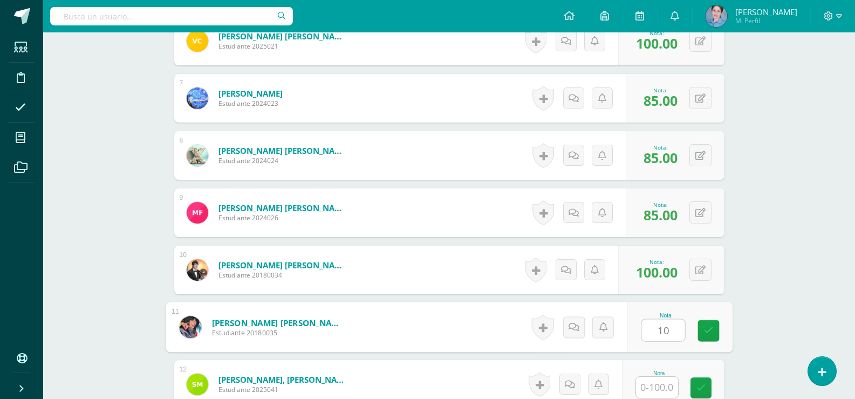
type input "100"
click at [710, 326] on icon at bounding box center [708, 330] width 10 height 9
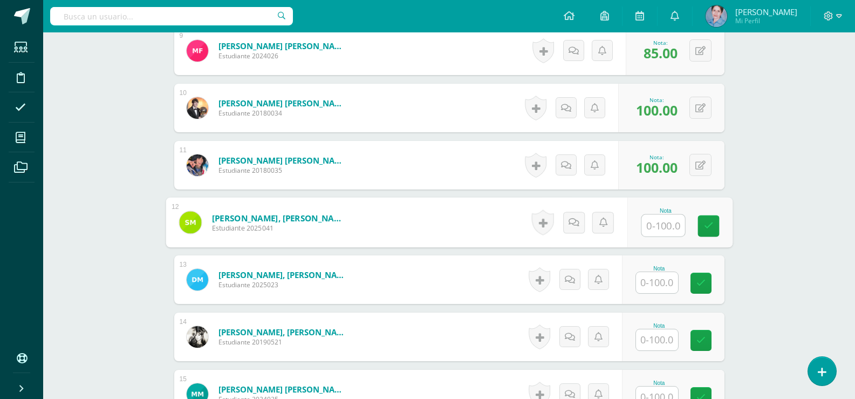
click at [661, 224] on input "text" at bounding box center [662, 226] width 43 height 22
drag, startPoint x: 715, startPoint y: 222, endPoint x: 686, endPoint y: 259, distance: 46.5
click at [715, 222] on link at bounding box center [709, 226] width 22 height 22
type input "90"
click at [664, 286] on input "text" at bounding box center [657, 282] width 42 height 21
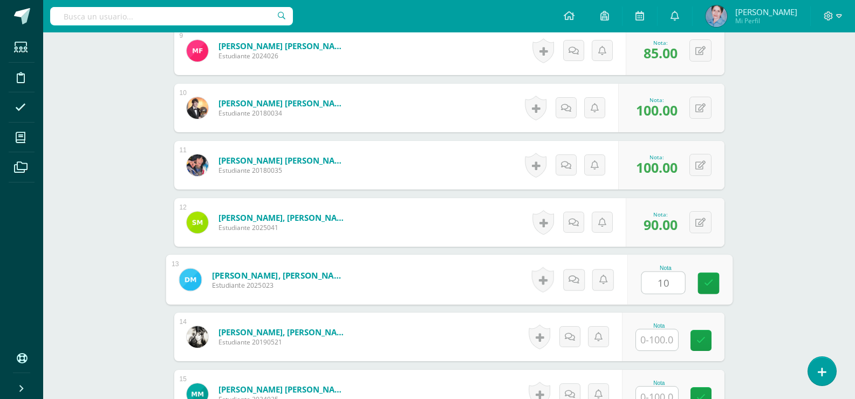
type input "100"
click at [706, 288] on icon at bounding box center [708, 282] width 10 height 9
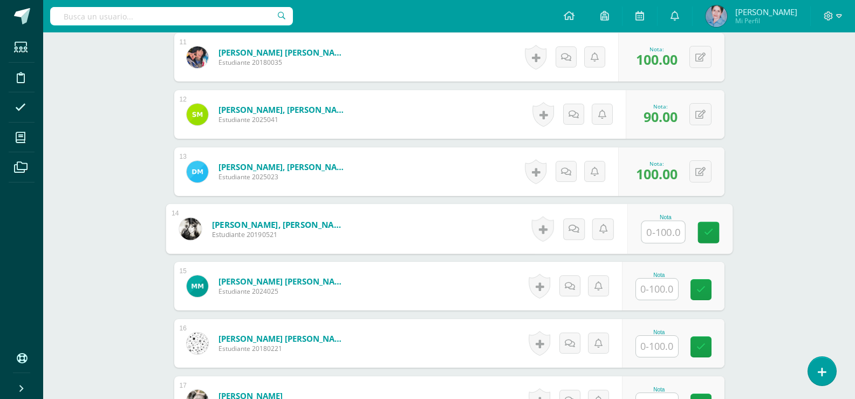
click at [657, 232] on input "text" at bounding box center [662, 232] width 43 height 22
type input "100"
click at [712, 231] on icon at bounding box center [708, 232] width 10 height 9
click at [669, 288] on input "text" at bounding box center [657, 288] width 42 height 21
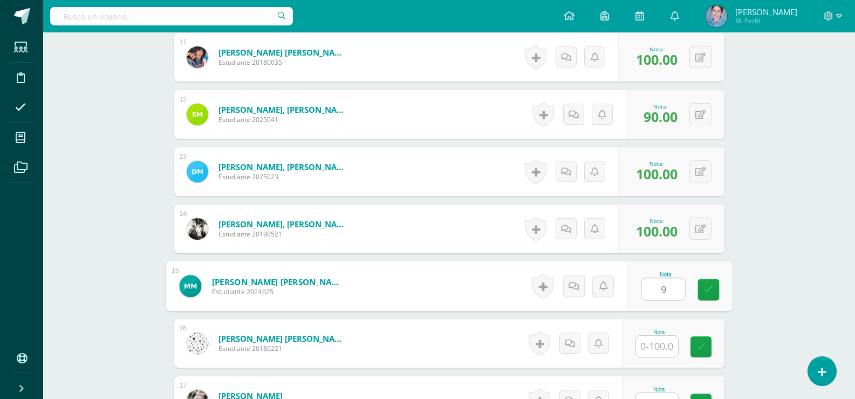
type input "95"
click at [716, 291] on link at bounding box center [709, 290] width 22 height 22
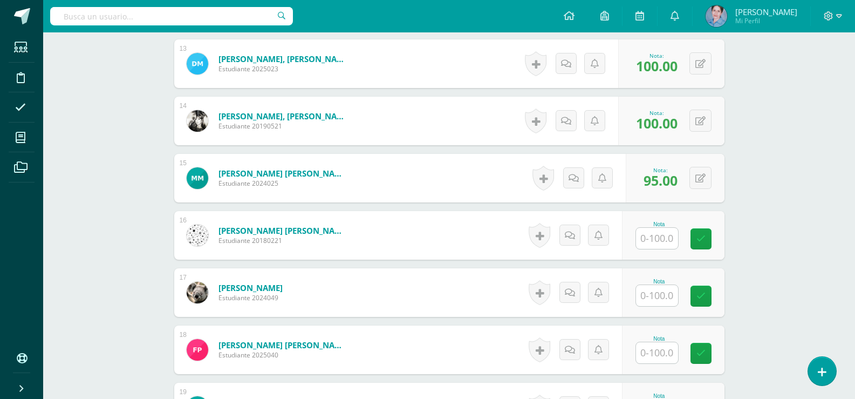
click at [653, 238] on input "text" at bounding box center [657, 238] width 42 height 21
type input "100"
drag, startPoint x: 714, startPoint y: 243, endPoint x: 654, endPoint y: 289, distance: 75.0
click at [713, 244] on link at bounding box center [709, 239] width 22 height 22
click at [654, 290] on input "text" at bounding box center [657, 295] width 42 height 21
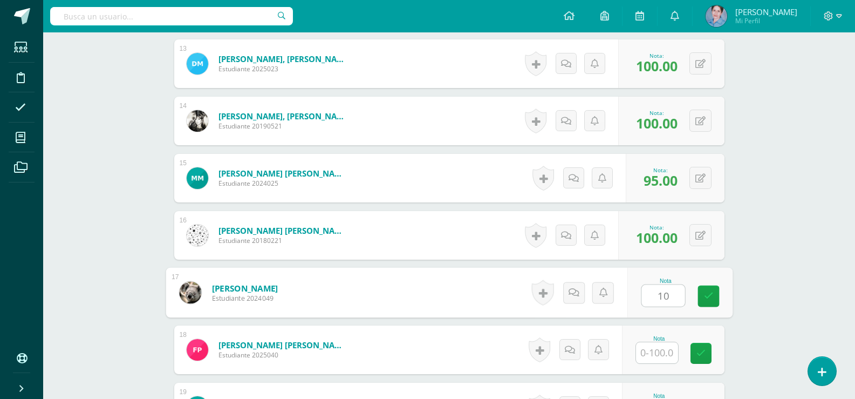
type input "100"
click at [707, 292] on icon at bounding box center [708, 295] width 10 height 9
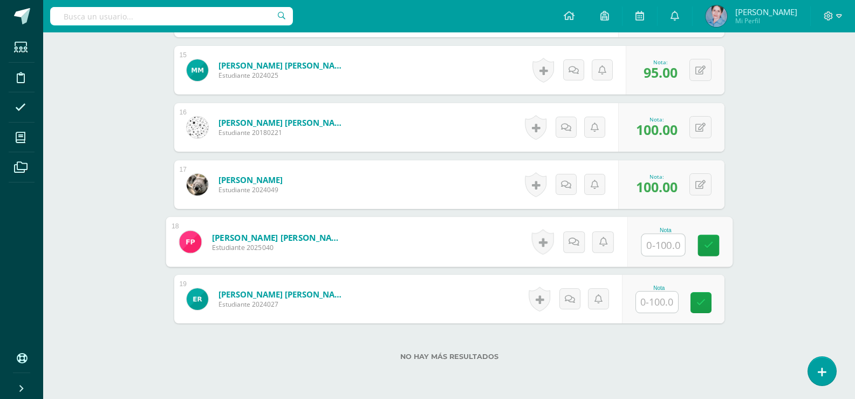
click at [654, 248] on input "text" at bounding box center [662, 245] width 43 height 22
type input "70"
drag, startPoint x: 716, startPoint y: 248, endPoint x: 669, endPoint y: 290, distance: 63.1
click at [713, 251] on link at bounding box center [709, 246] width 22 height 22
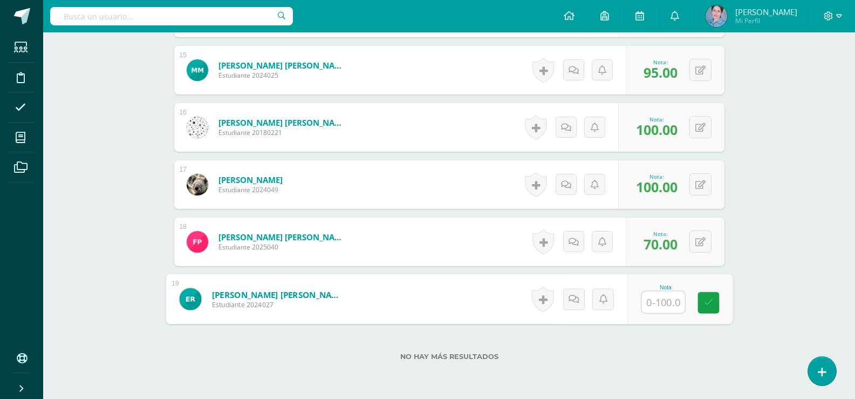
click at [667, 298] on input "text" at bounding box center [662, 302] width 43 height 22
type input "0"
click at [714, 300] on link at bounding box center [709, 303] width 22 height 22
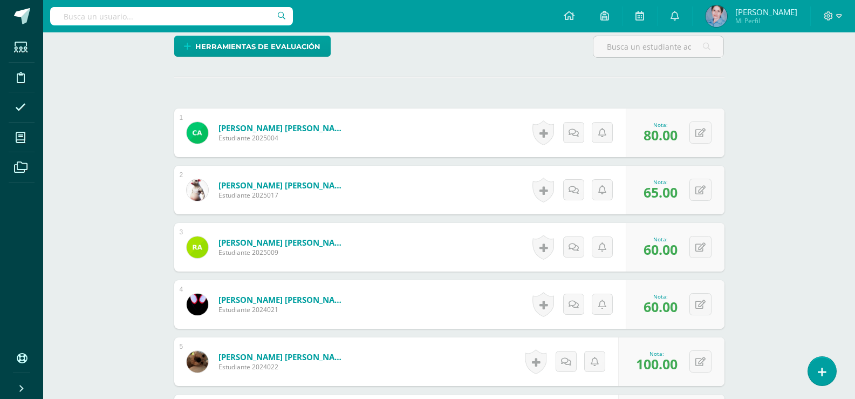
scroll to position [0, 0]
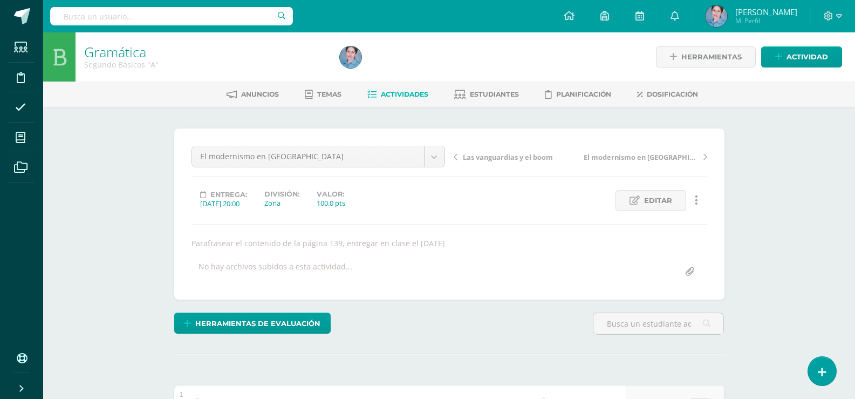
click at [371, 93] on icon at bounding box center [371, 94] width 9 height 9
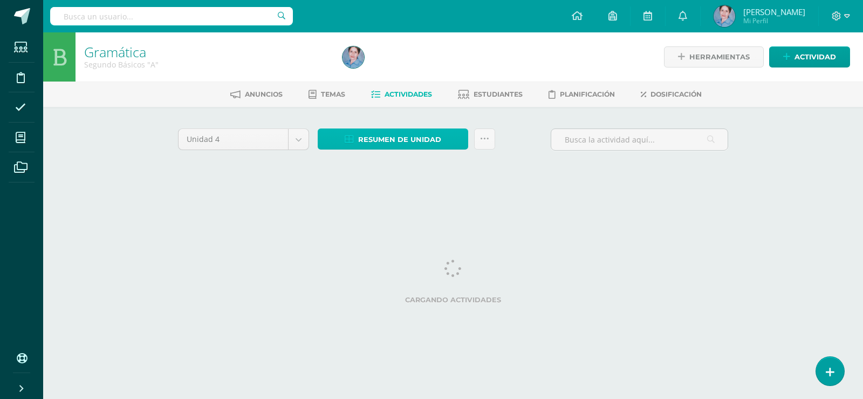
click at [351, 142] on icon at bounding box center [349, 139] width 9 height 9
click at [351, 86] on ul "Anuncios Temas Actividades Estudiantes Planificación Dosificación" at bounding box center [466, 94] width 820 height 18
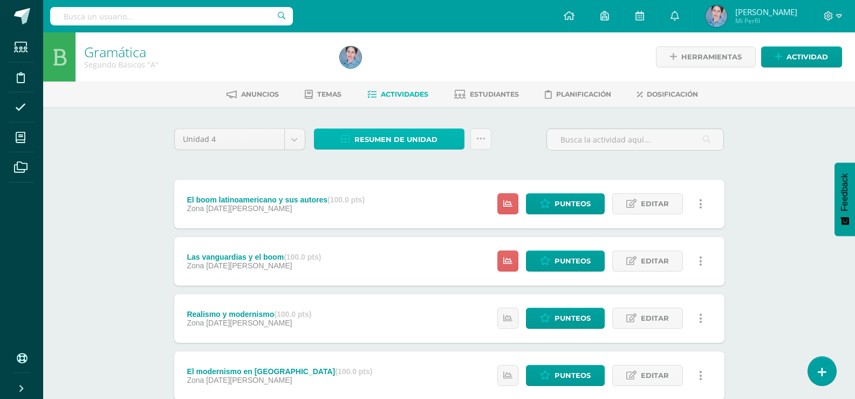
click at [348, 141] on icon at bounding box center [345, 139] width 9 height 9
click at [339, 134] on link "Resumen de unidad" at bounding box center [389, 138] width 151 height 21
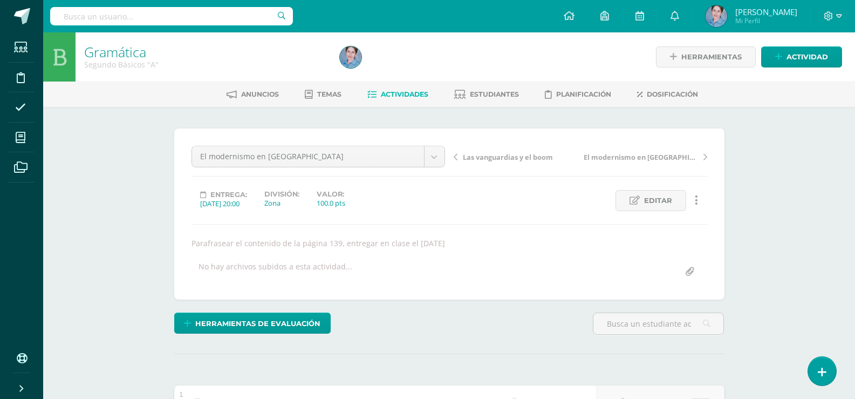
click at [368, 97] on icon at bounding box center [371, 94] width 9 height 9
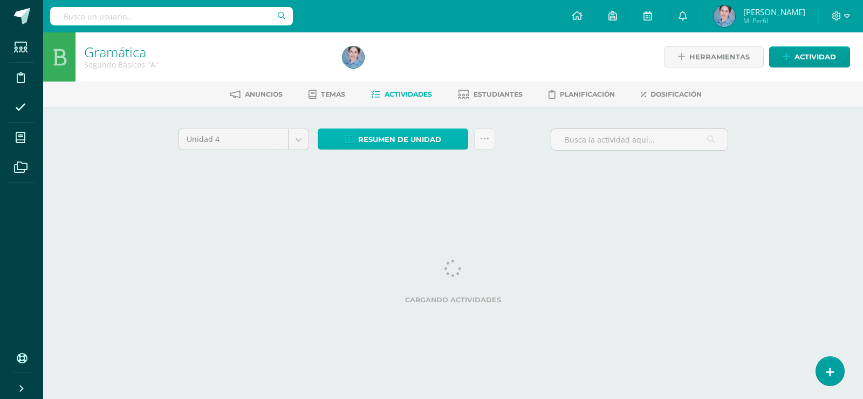
click at [348, 136] on icon at bounding box center [349, 139] width 9 height 9
click at [353, 136] on icon at bounding box center [349, 139] width 9 height 9
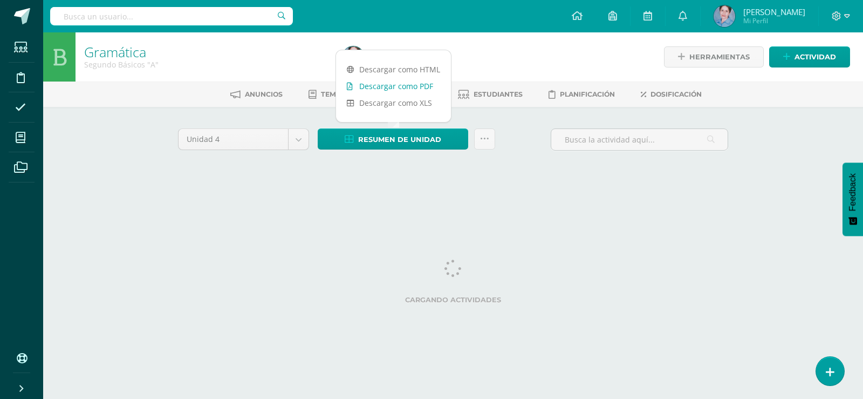
click at [348, 88] on icon at bounding box center [350, 87] width 6 height 8
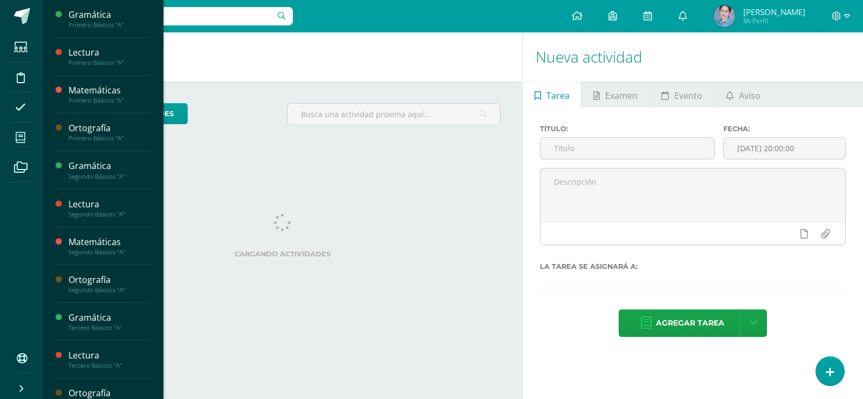
click at [22, 135] on icon at bounding box center [21, 137] width 10 height 11
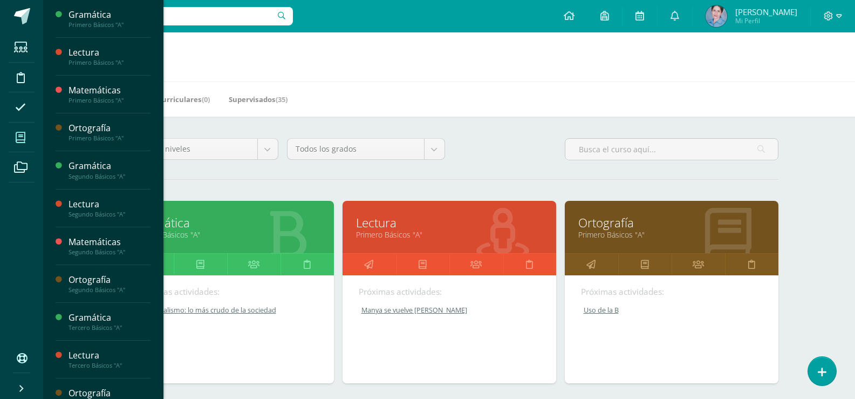
scroll to position [162, 0]
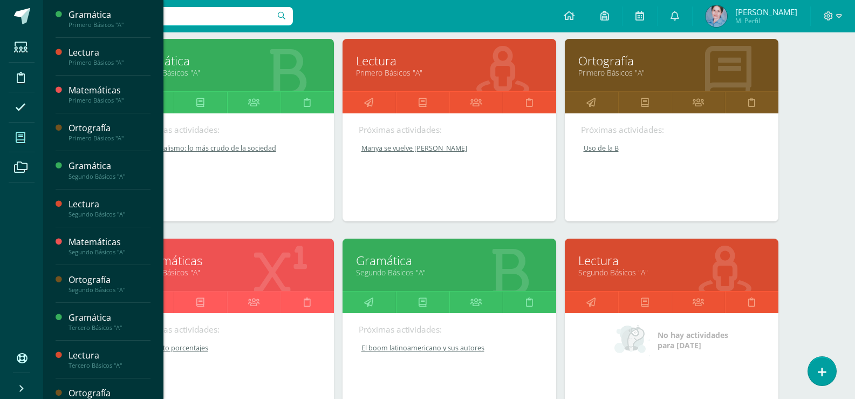
click at [369, 268] on link "Segundo Básicos "A"" at bounding box center [449, 272] width 187 height 10
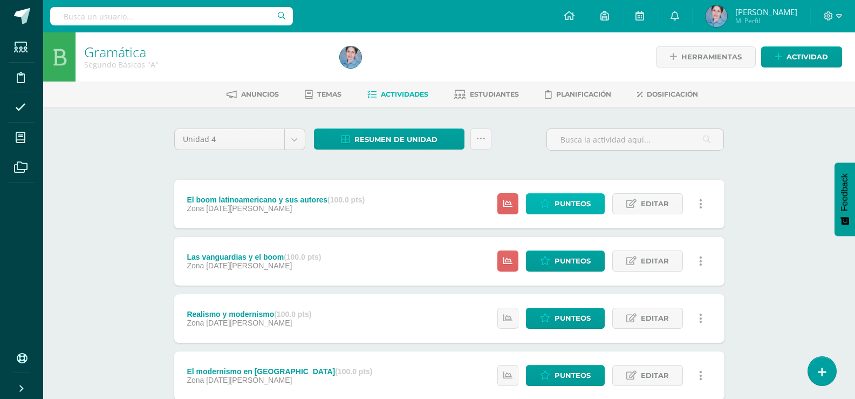
click at [571, 203] on span "Punteos" at bounding box center [573, 204] width 36 height 20
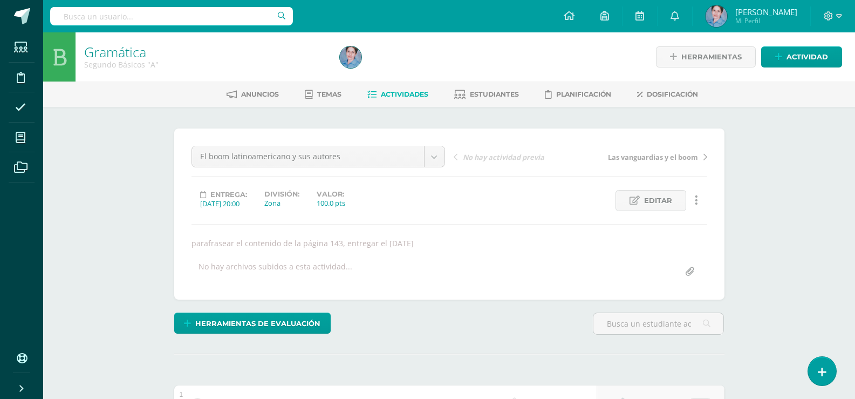
scroll to position [1, 0]
click at [367, 92] on icon at bounding box center [371, 94] width 9 height 9
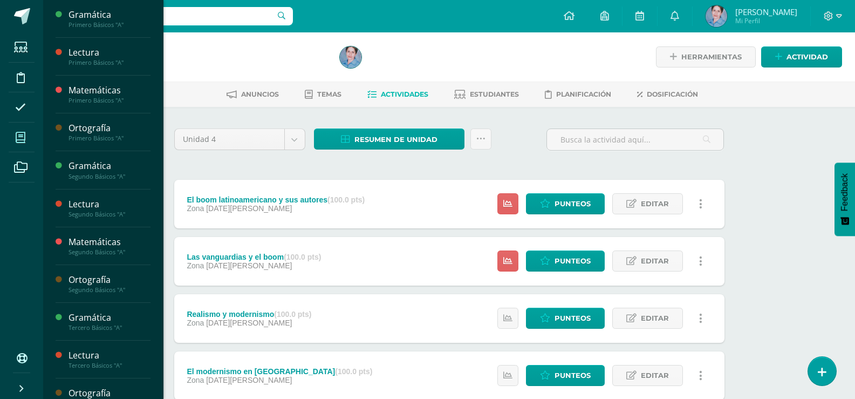
click at [21, 134] on icon at bounding box center [21, 137] width 10 height 11
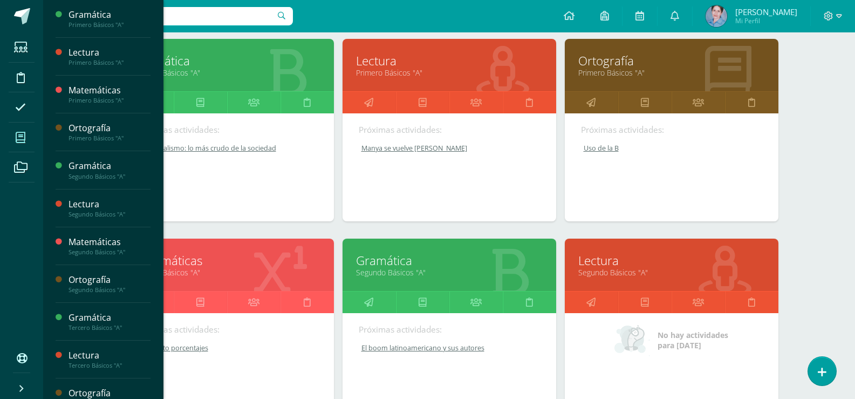
scroll to position [324, 0]
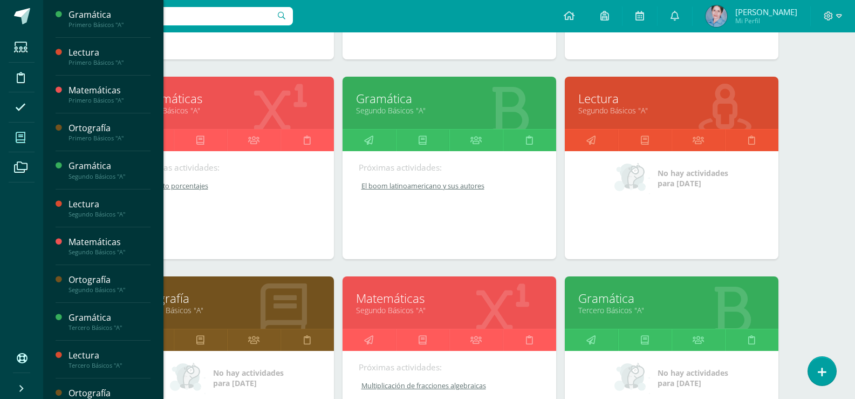
click at [195, 300] on link "Ortografía" at bounding box center [227, 298] width 187 height 17
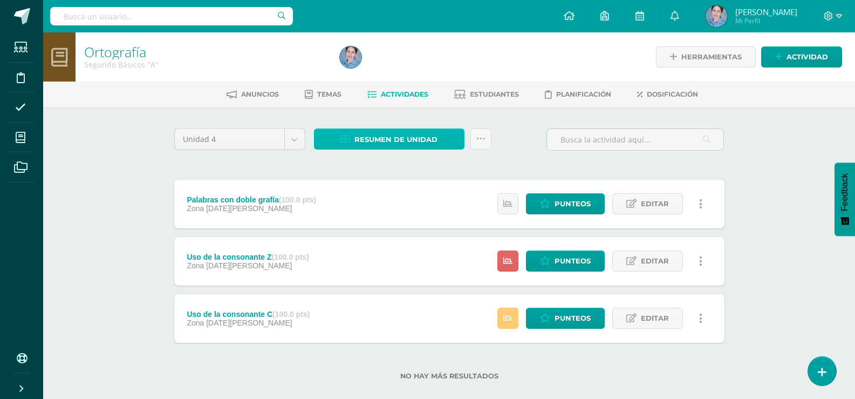
click at [347, 137] on icon at bounding box center [345, 139] width 9 height 9
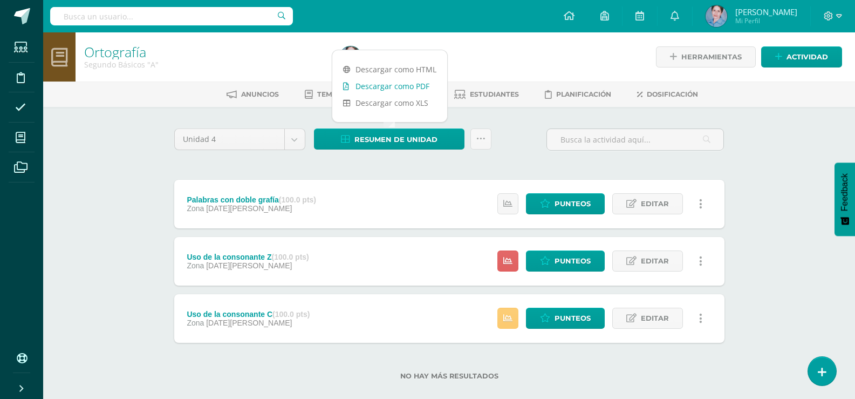
click at [344, 83] on icon at bounding box center [346, 87] width 6 height 8
